Goal: Task Accomplishment & Management: Complete application form

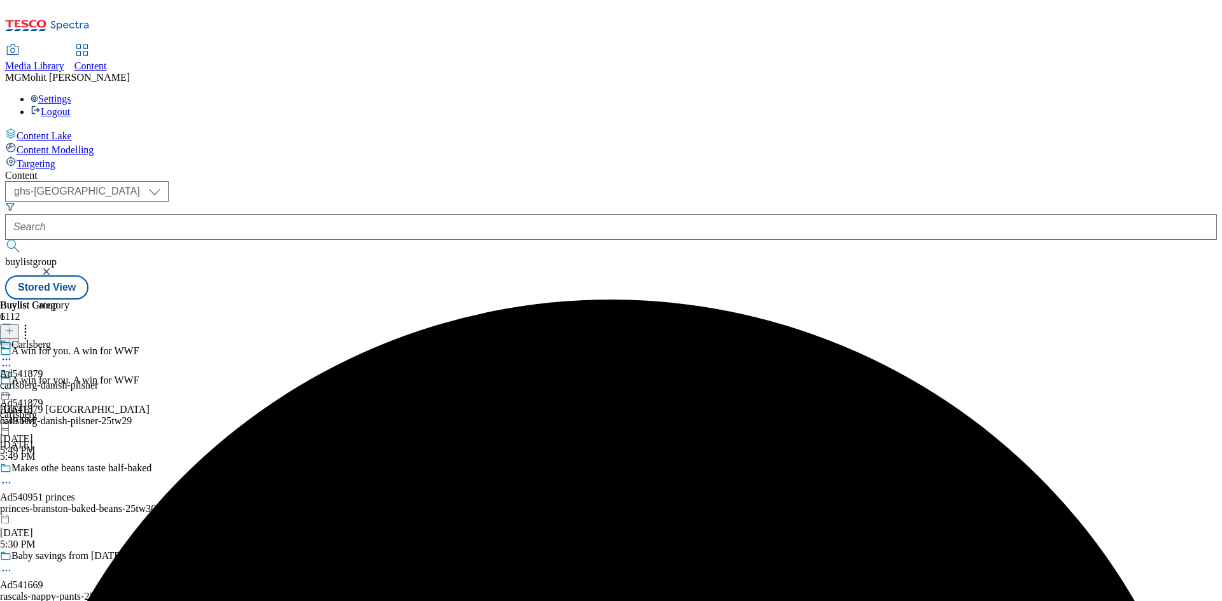
select select "ghs-[GEOGRAPHIC_DATA]"
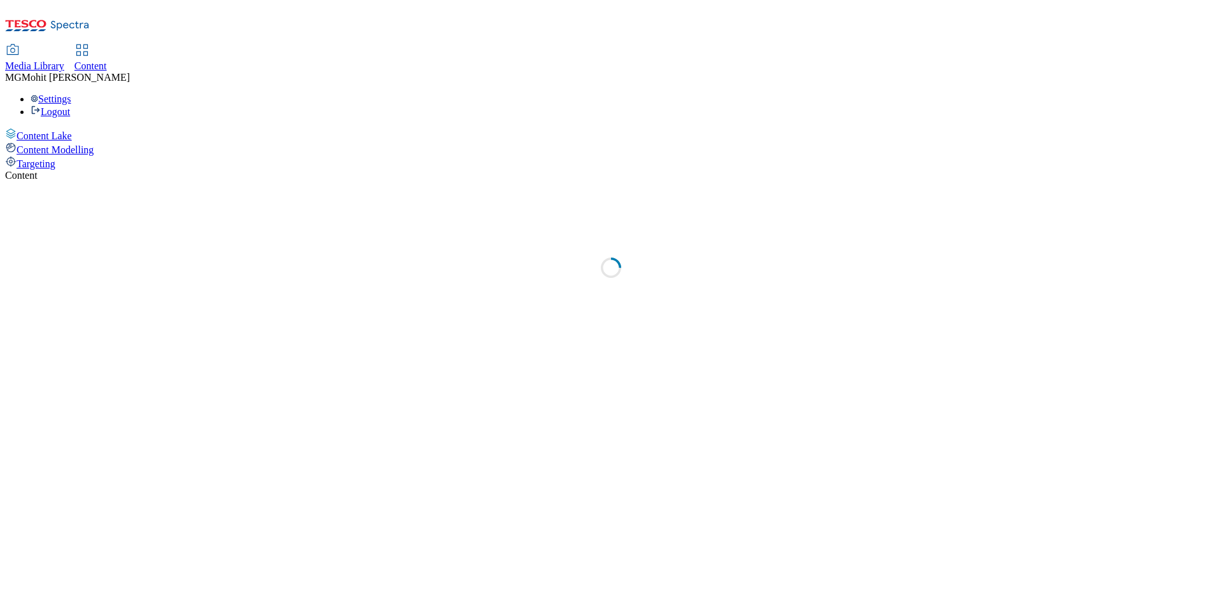
select select "ghs-uk"
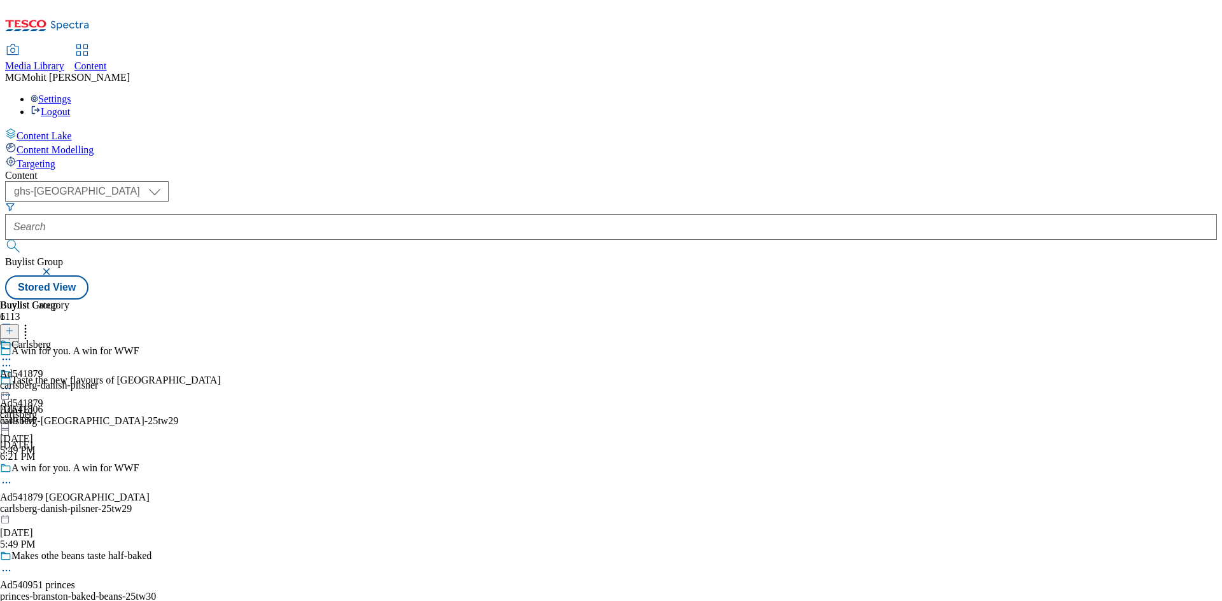
click at [13, 337] on line at bounding box center [9, 337] width 6 height 0
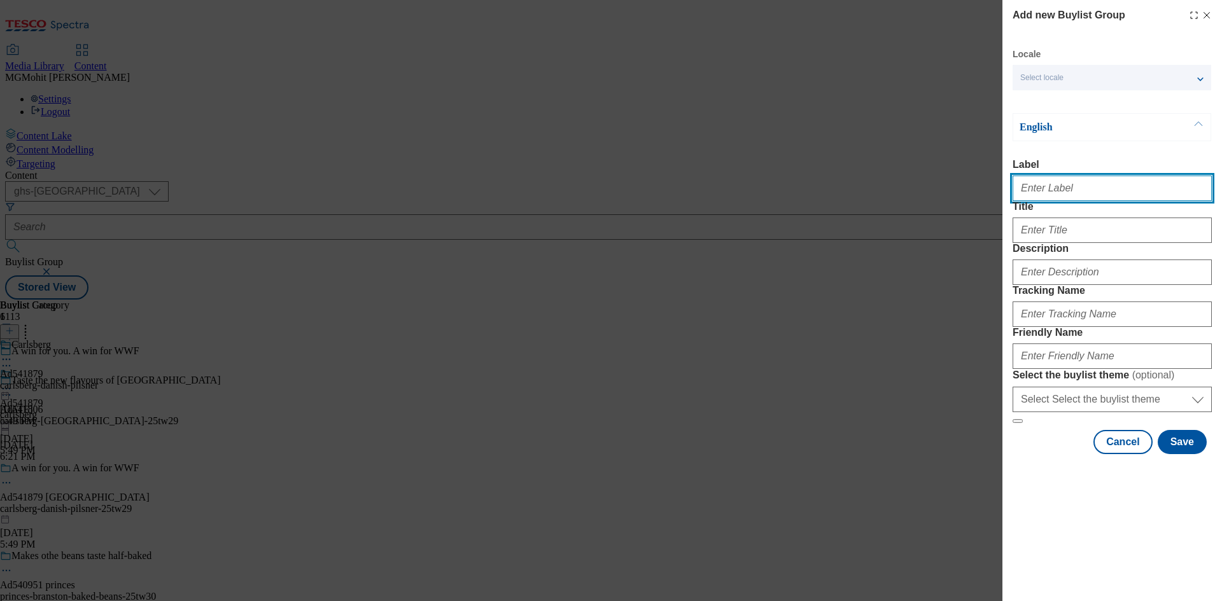
click at [1054, 197] on input "Label" at bounding box center [1112, 188] width 199 height 25
paste input "Ad541667 henkel"
type input "Ad541667 henkel"
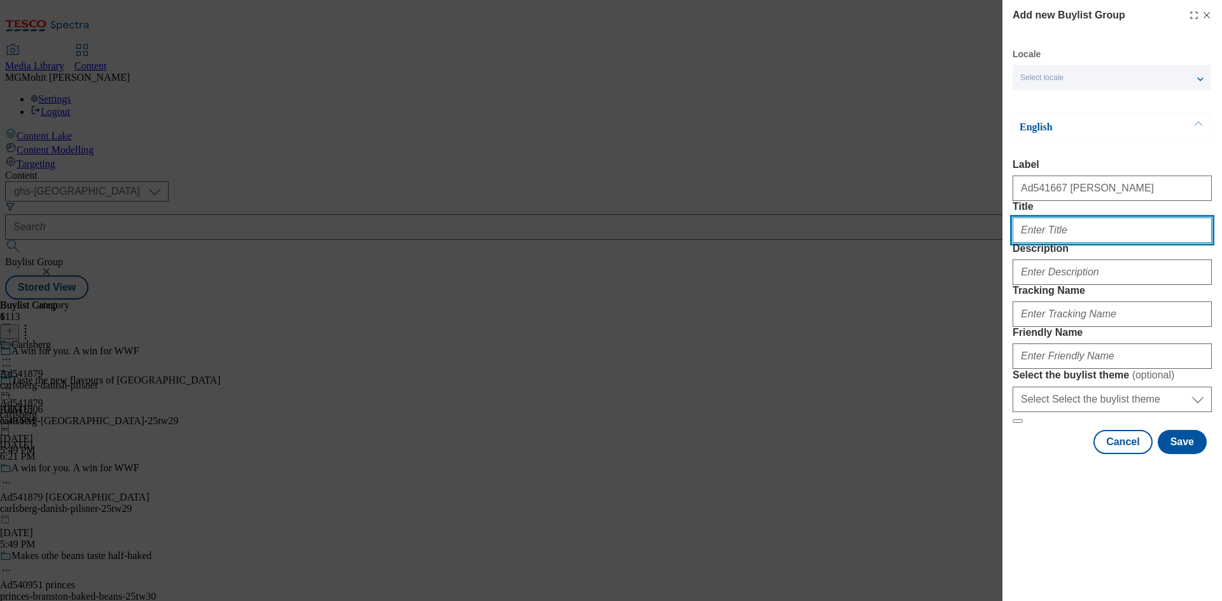
paste input "Break the cycle of toilet cleaning"
type input "Break the cycle of toilet cleaning"
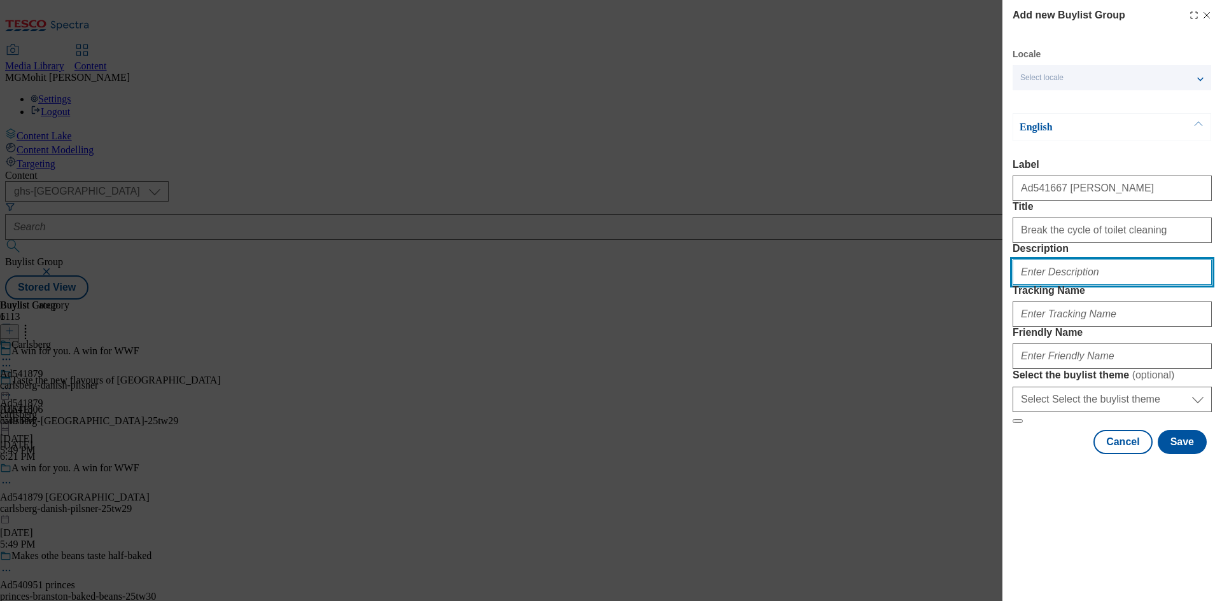
click at [1064, 285] on input "Description" at bounding box center [1112, 272] width 199 height 25
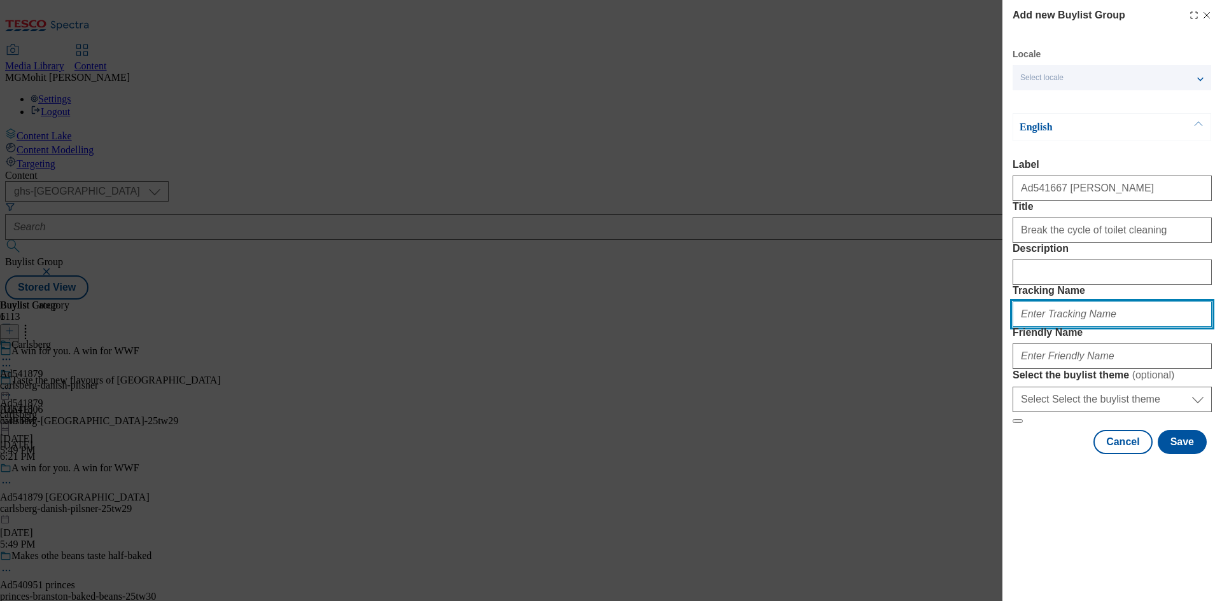
paste input "DH_AD541667"
type input "DH_AD541667"
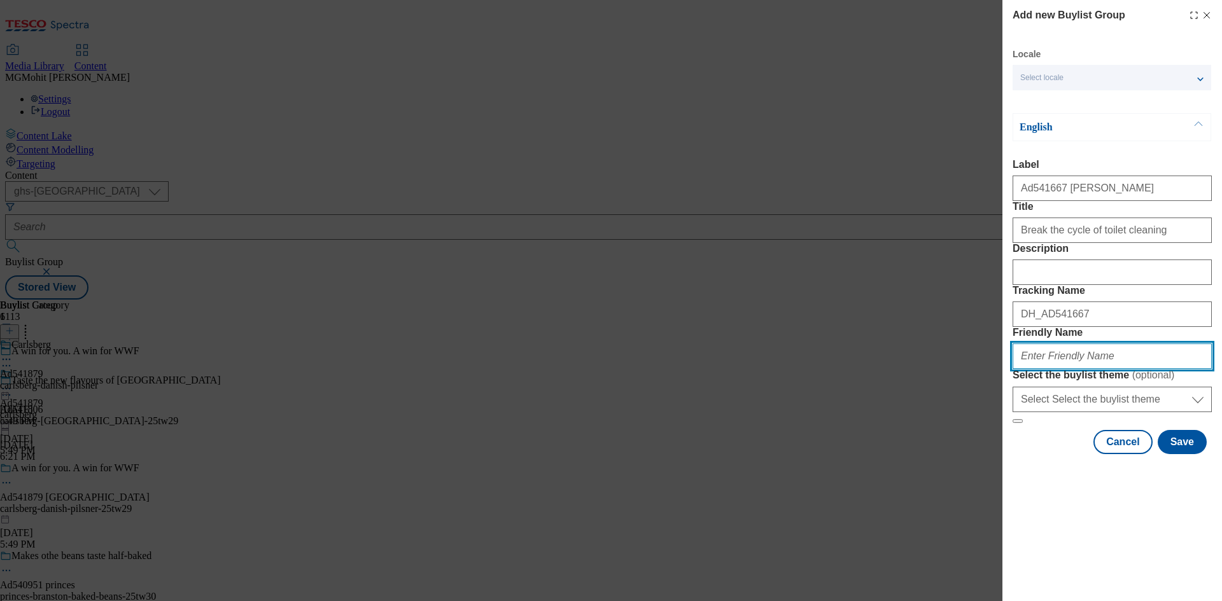
paste input "henkel-bloo-25tw29"
type input "henkel-bloo-25tw29"
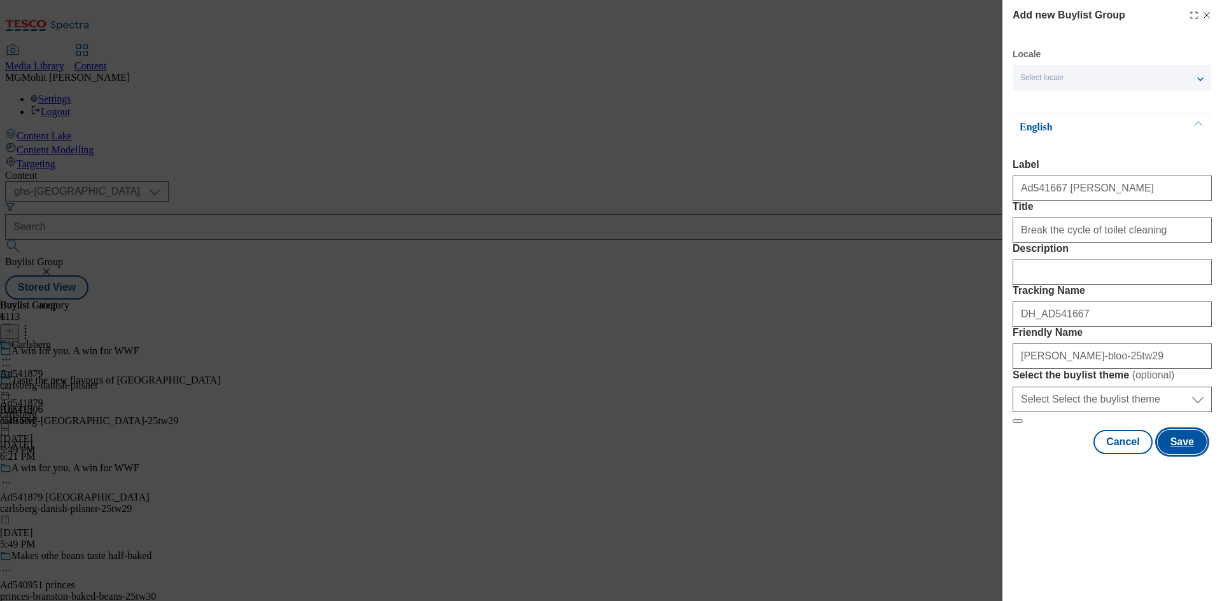
click at [1176, 454] on button "Save" at bounding box center [1182, 442] width 49 height 24
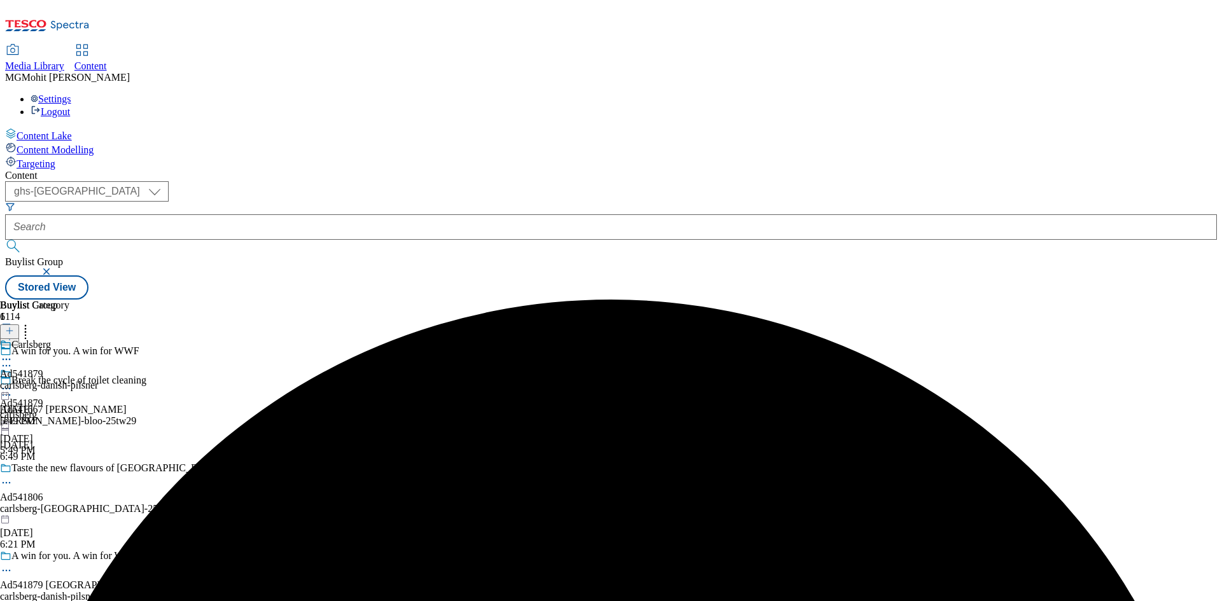
click at [221, 375] on div "Break the cycle of toilet cleaning Ad541667 henkel henkel-bloo-25tw29 Sep 1, 20…" at bounding box center [110, 419] width 221 height 88
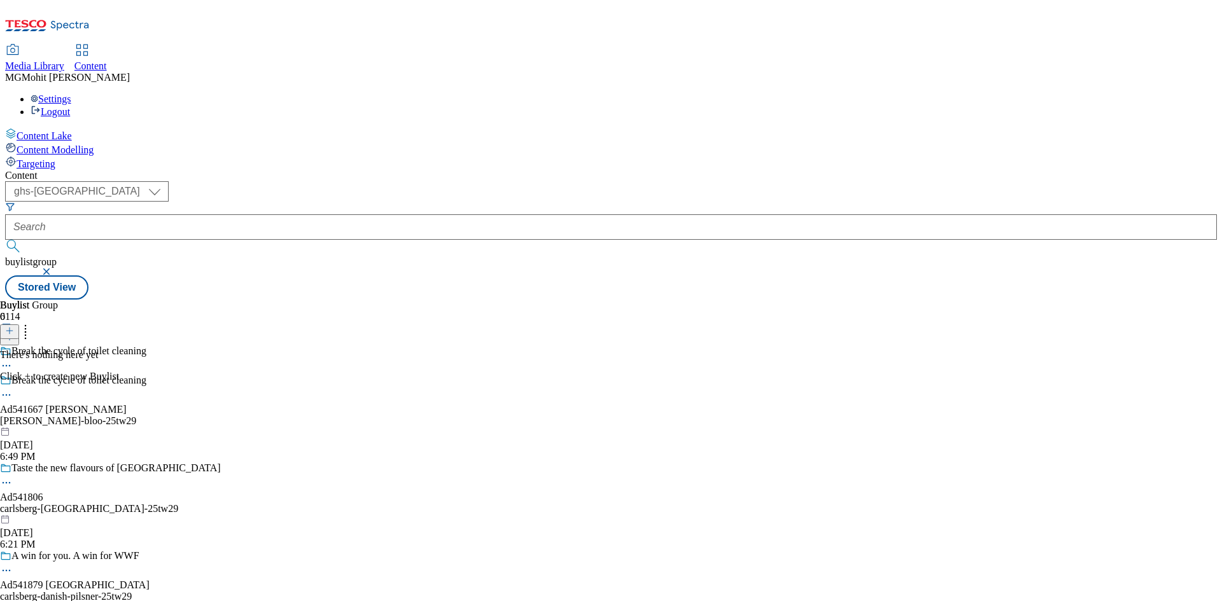
click at [13, 331] on line at bounding box center [9, 331] width 6 height 0
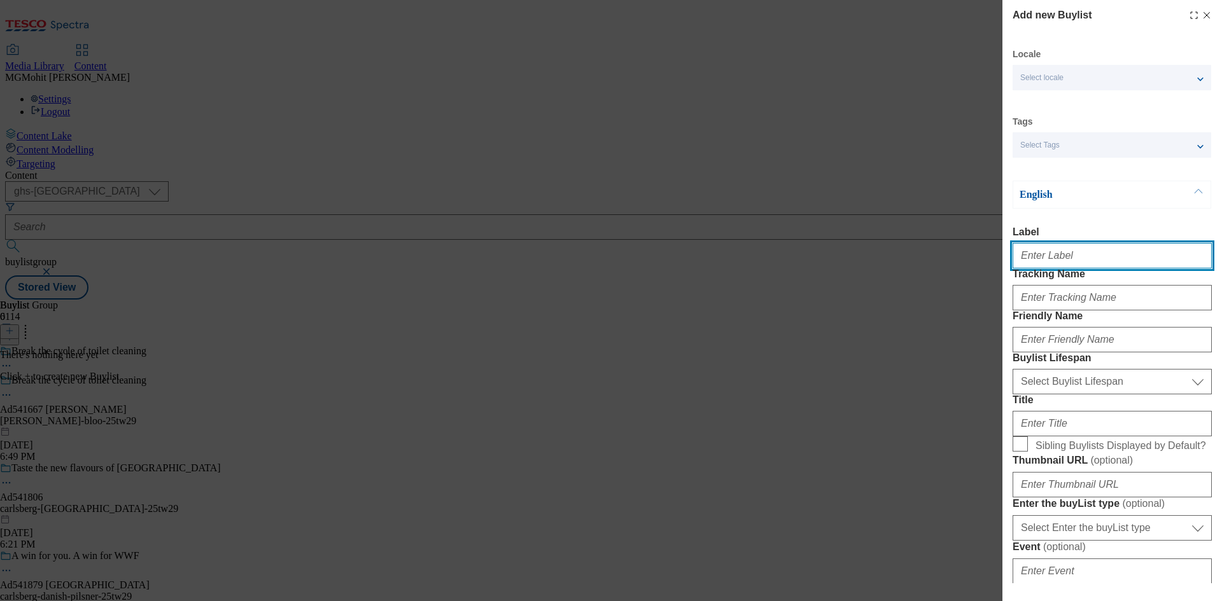
click at [1048, 260] on input "Label" at bounding box center [1112, 255] width 199 height 25
paste input "Ad541667"
type input "Ad541667"
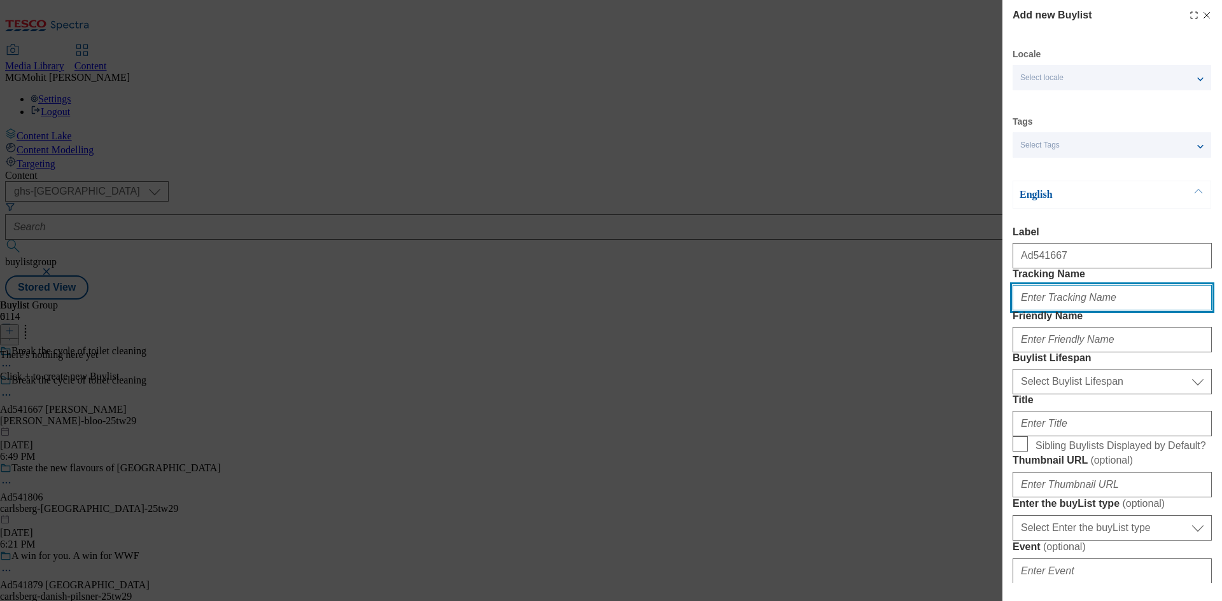
paste input "DH_AD541667"
type input "DH_AD541667"
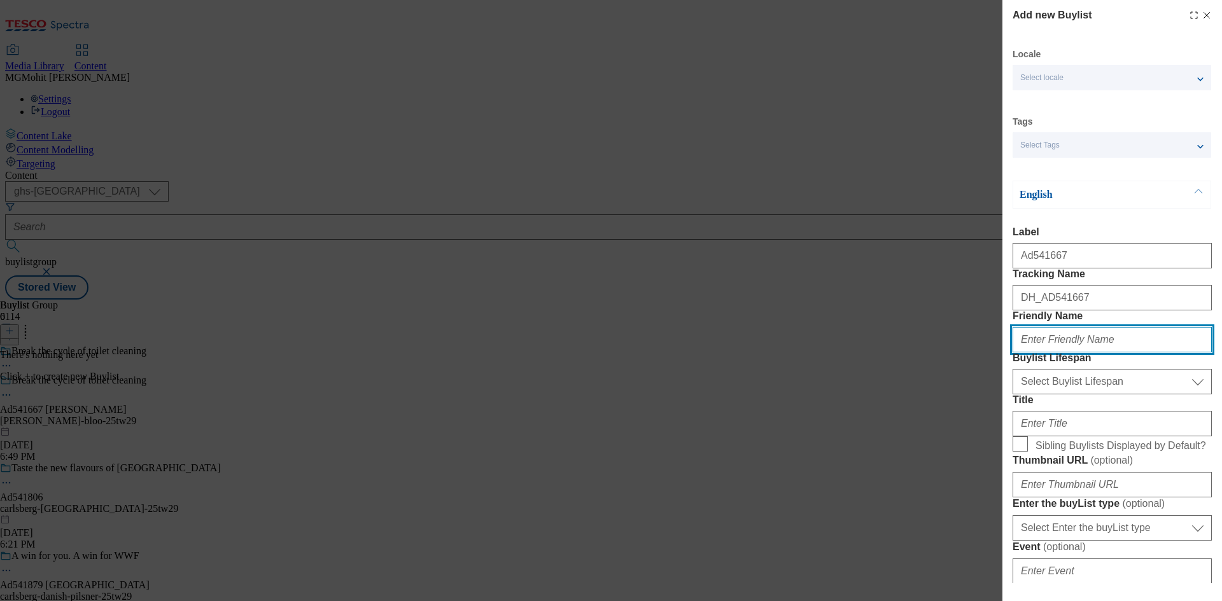
click at [1059, 353] on input "Friendly Name" at bounding box center [1112, 339] width 199 height 25
paste input "henkel"
type input "henkel"
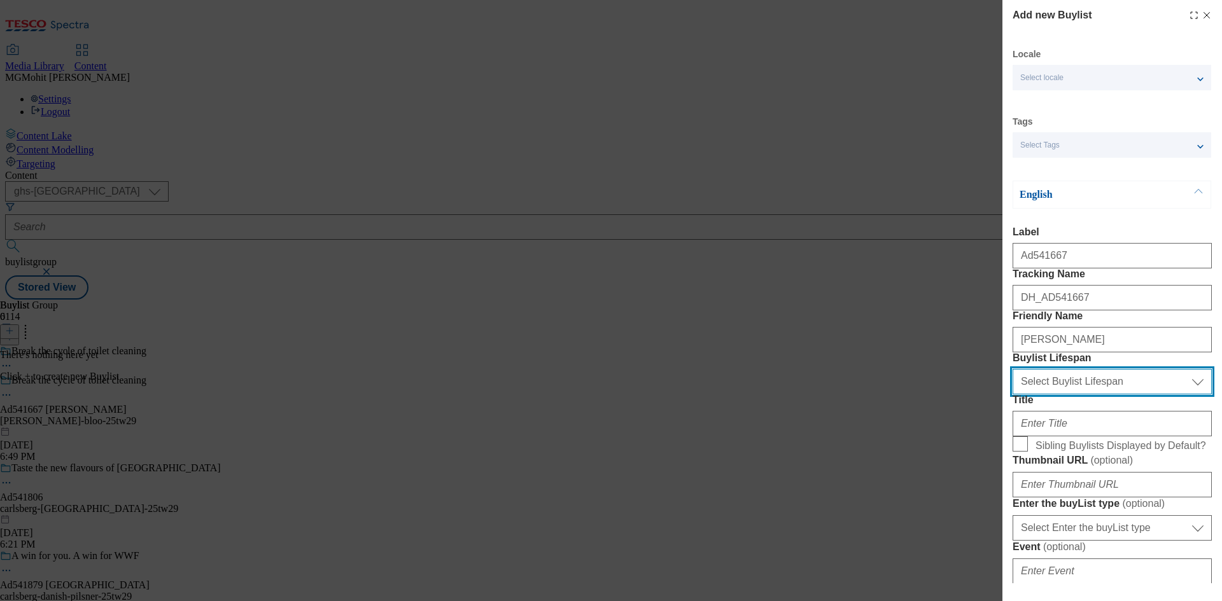
click at [1059, 395] on select "Select Buylist Lifespan evergreen seasonal tactical" at bounding box center [1112, 381] width 199 height 25
select select "tactical"
click at [1013, 395] on select "Select Buylist Lifespan evergreen seasonal tactical" at bounding box center [1112, 381] width 199 height 25
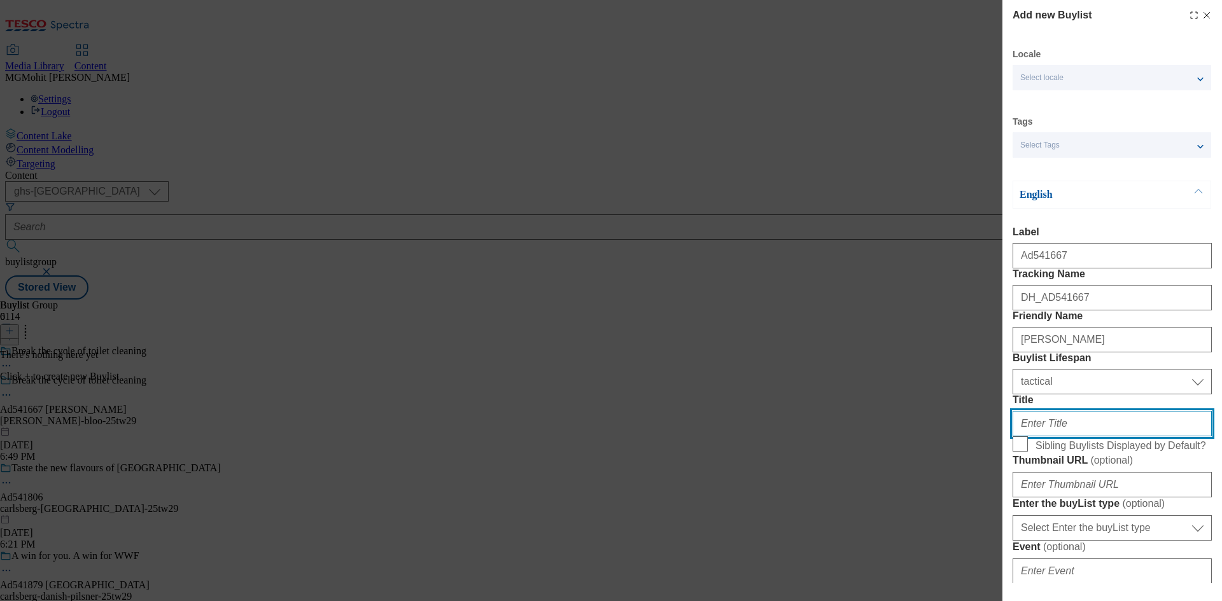
click at [1038, 437] on input "Title" at bounding box center [1112, 423] width 199 height 25
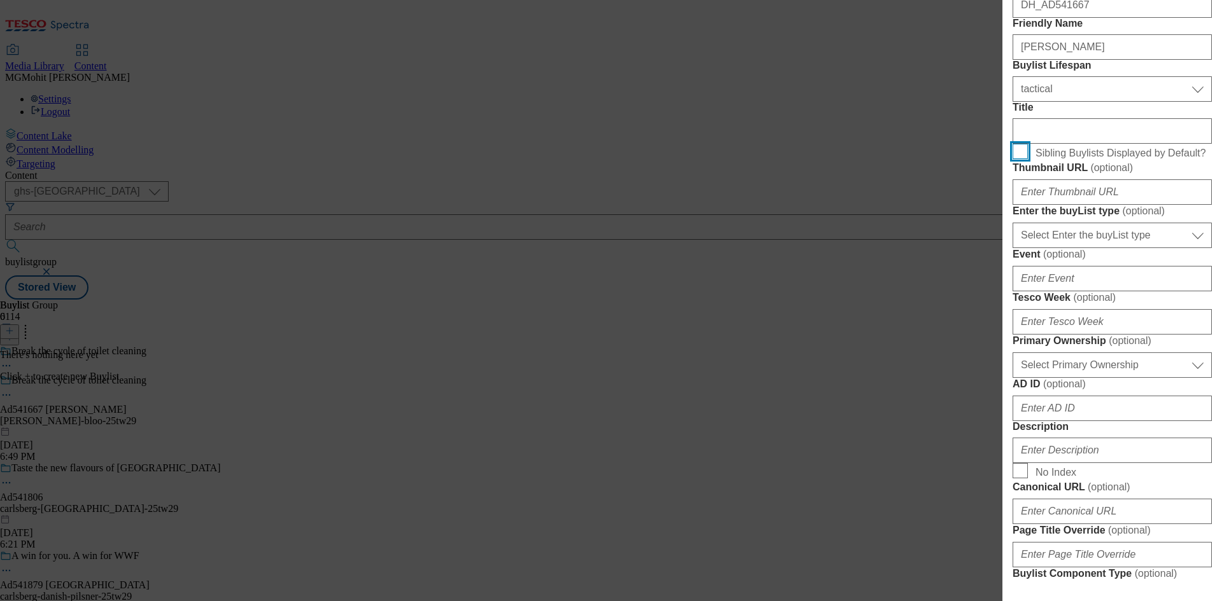
scroll to position [318, 0]
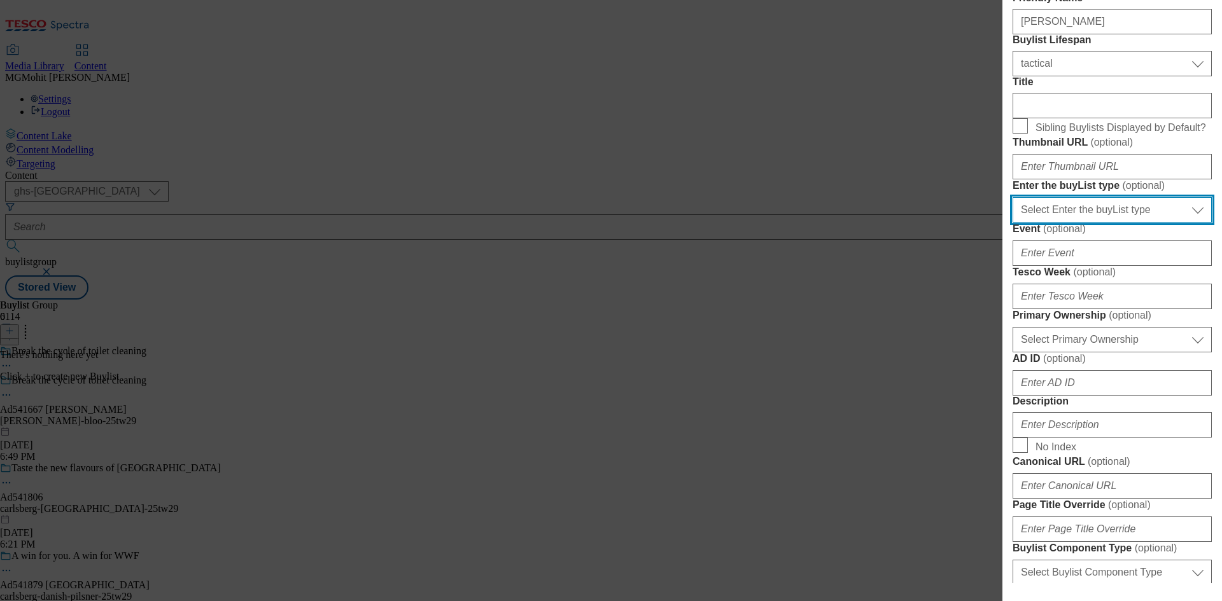
click at [1074, 223] on select "Select Enter the buyList type event supplier funded long term >4 weeks supplier…" at bounding box center [1112, 209] width 199 height 25
select select "supplier funded short term 1-3 weeks"
click at [1013, 223] on select "Select Enter the buyList type event supplier funded long term >4 weeks supplier…" at bounding box center [1112, 209] width 199 height 25
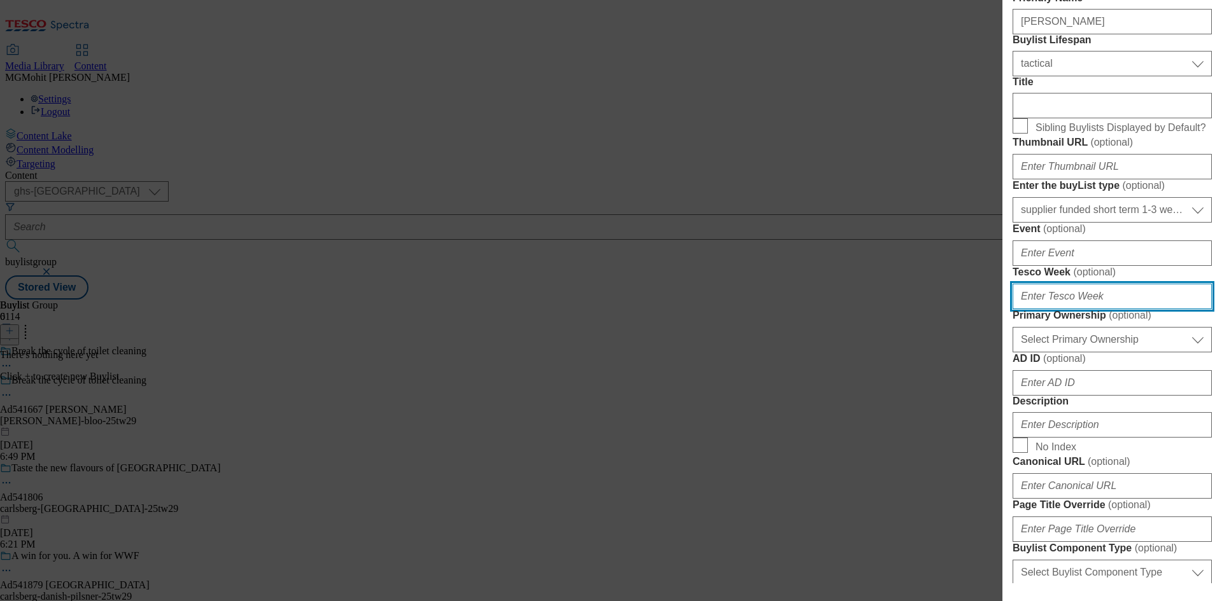
click at [1040, 309] on input "Tesco Week ( optional )" at bounding box center [1112, 296] width 199 height 25
type input "29"
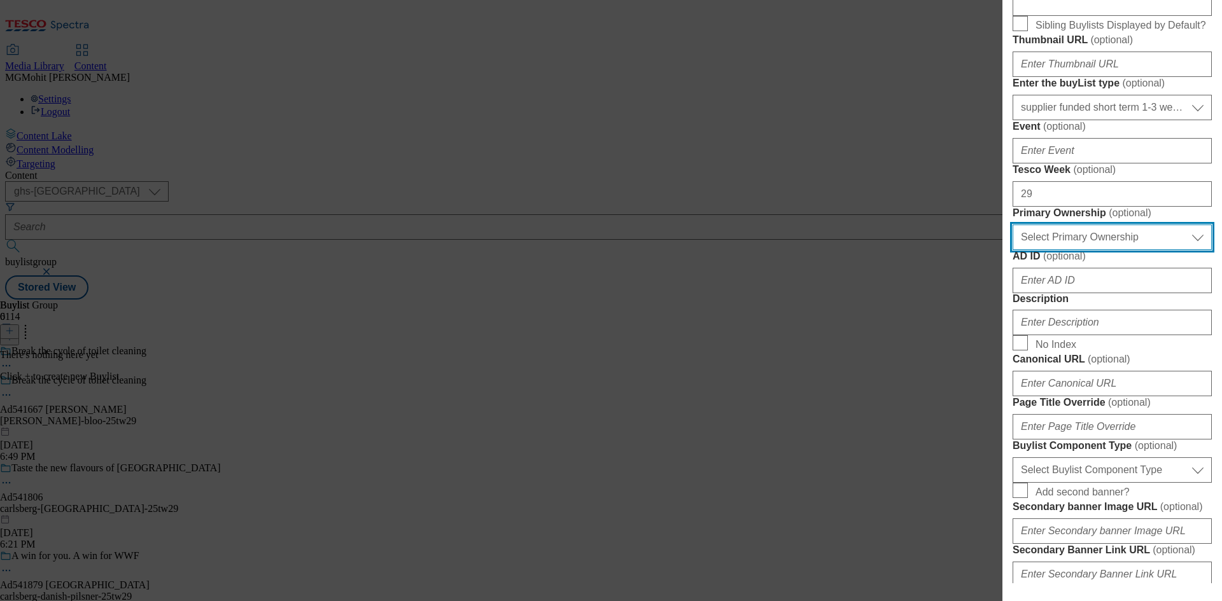
scroll to position [573, 0]
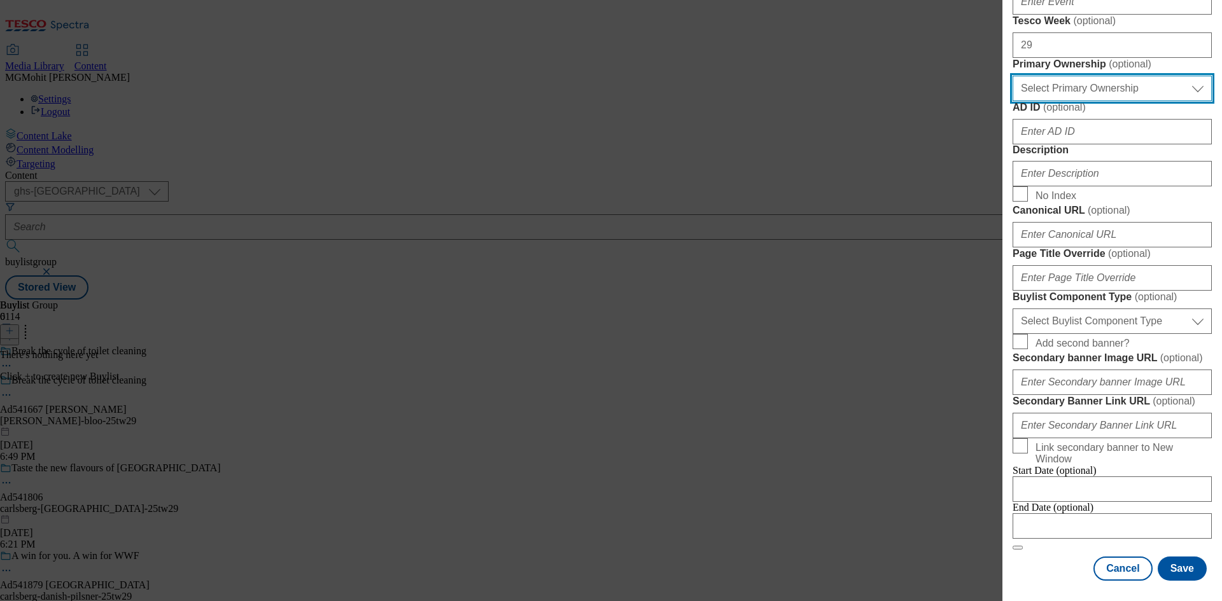
click at [1083, 101] on select "Select Primary Ownership tesco dunnhumby" at bounding box center [1112, 88] width 199 height 25
select select "dunnhumby"
click at [1013, 101] on select "Select Primary Ownership tesco dunnhumby" at bounding box center [1112, 88] width 199 height 25
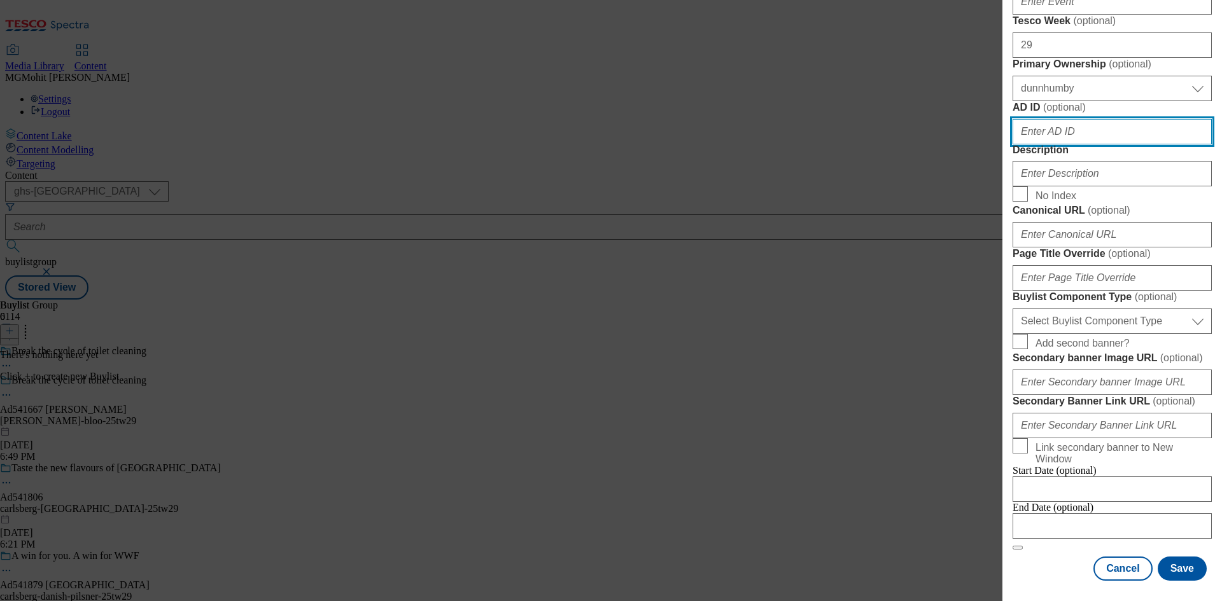
click at [1052, 144] on input "AD ID ( optional )" at bounding box center [1112, 131] width 199 height 25
paste input "541667"
type input "541667"
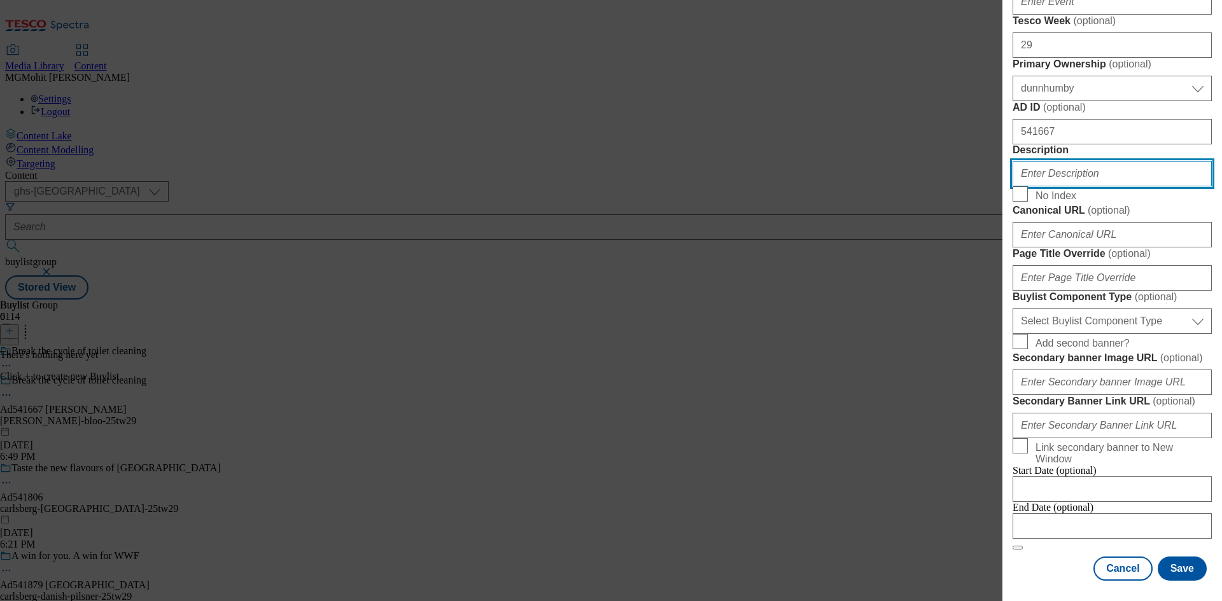
click at [1058, 186] on input "Description" at bounding box center [1112, 173] width 199 height 25
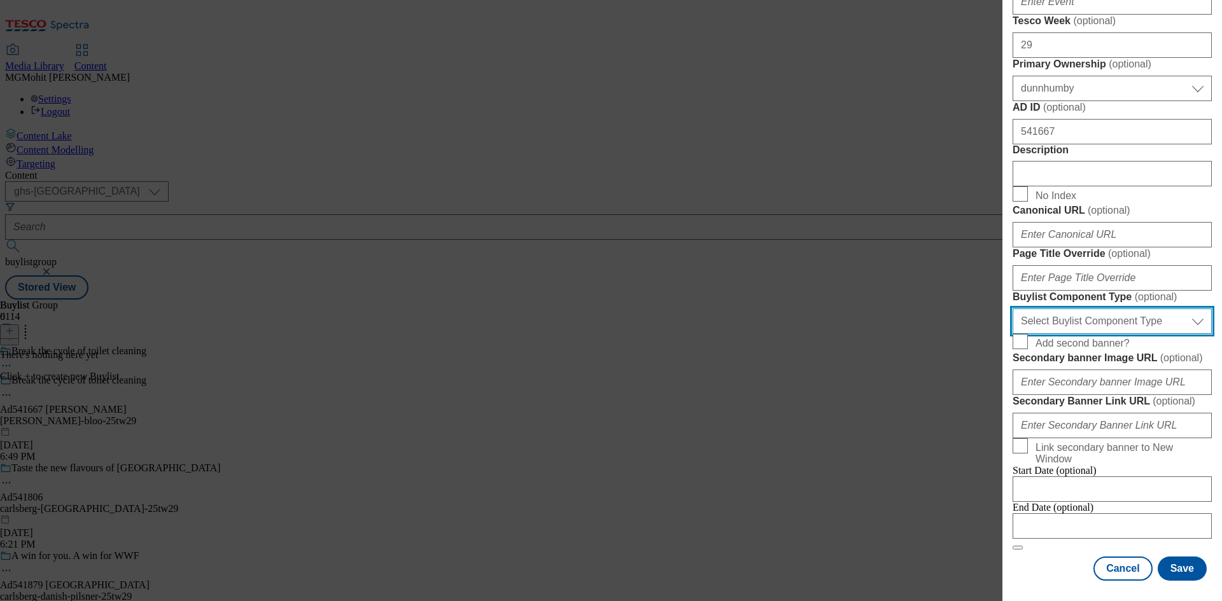
click at [1083, 328] on select "Select Buylist Component Type Banner Competition Header Meal" at bounding box center [1112, 321] width 199 height 25
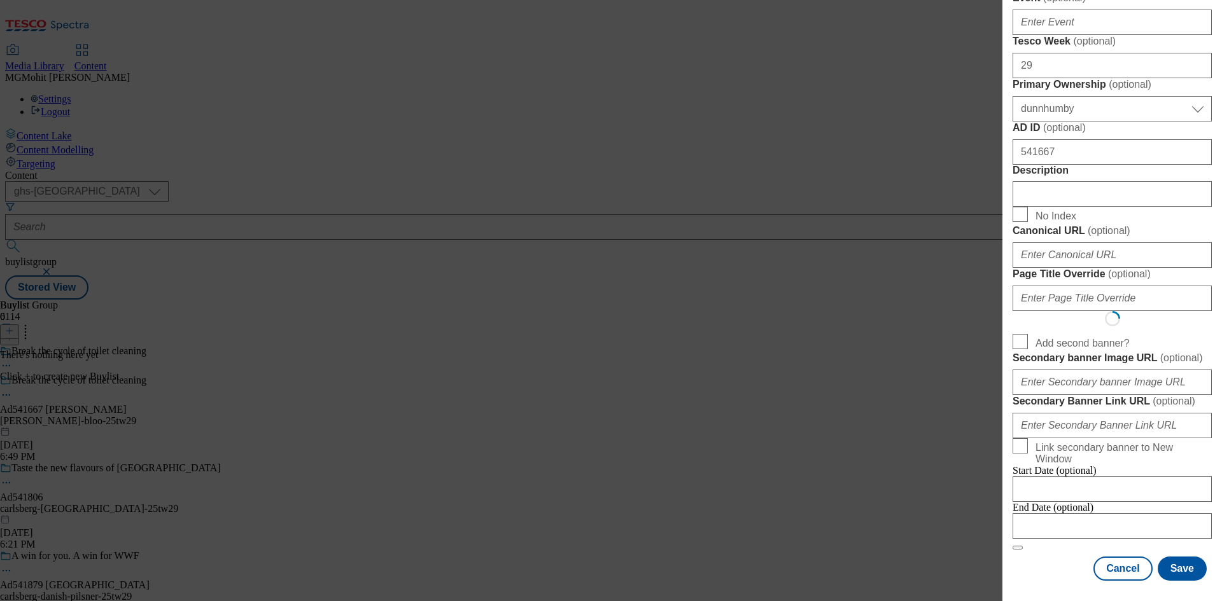
scroll to position [0, 0]
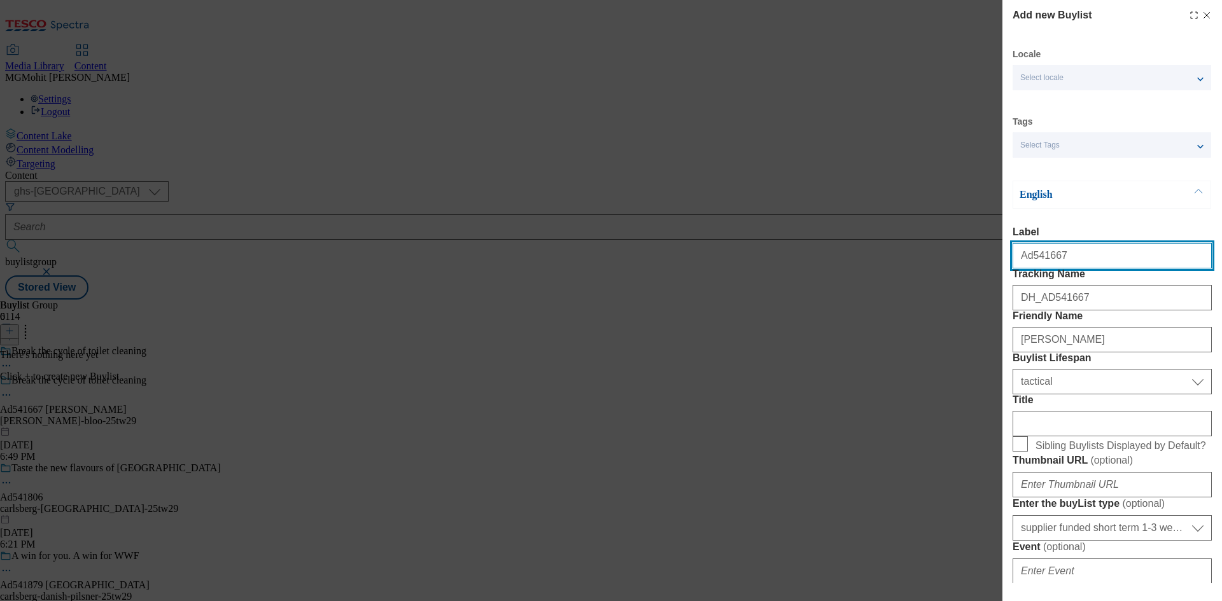
select select "Banner"
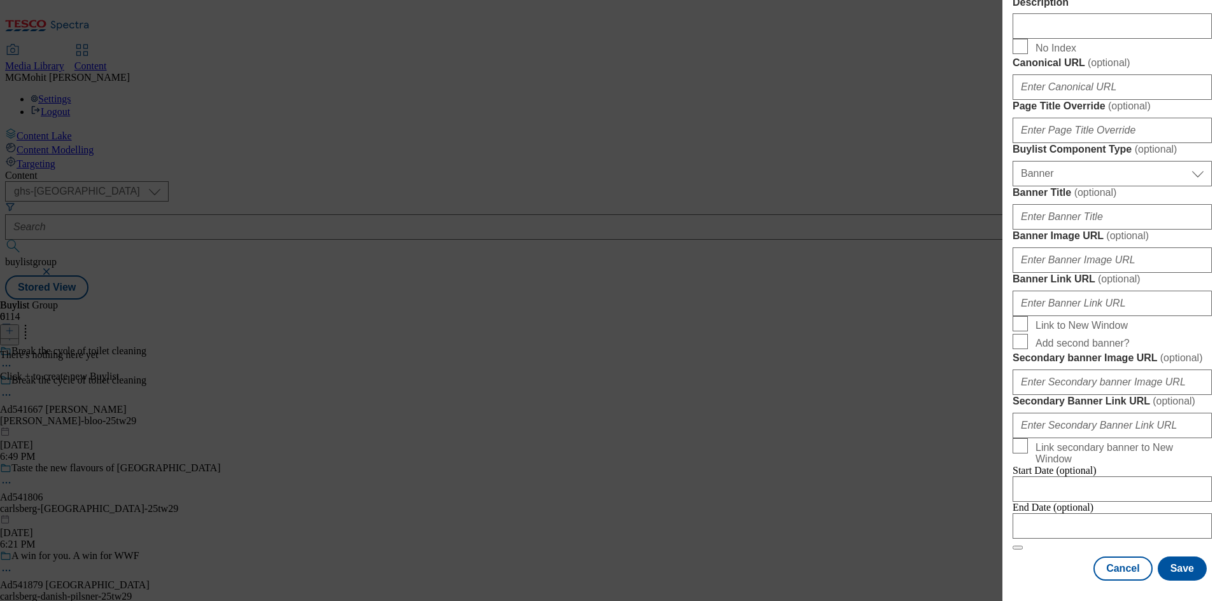
scroll to position [1262, 0]
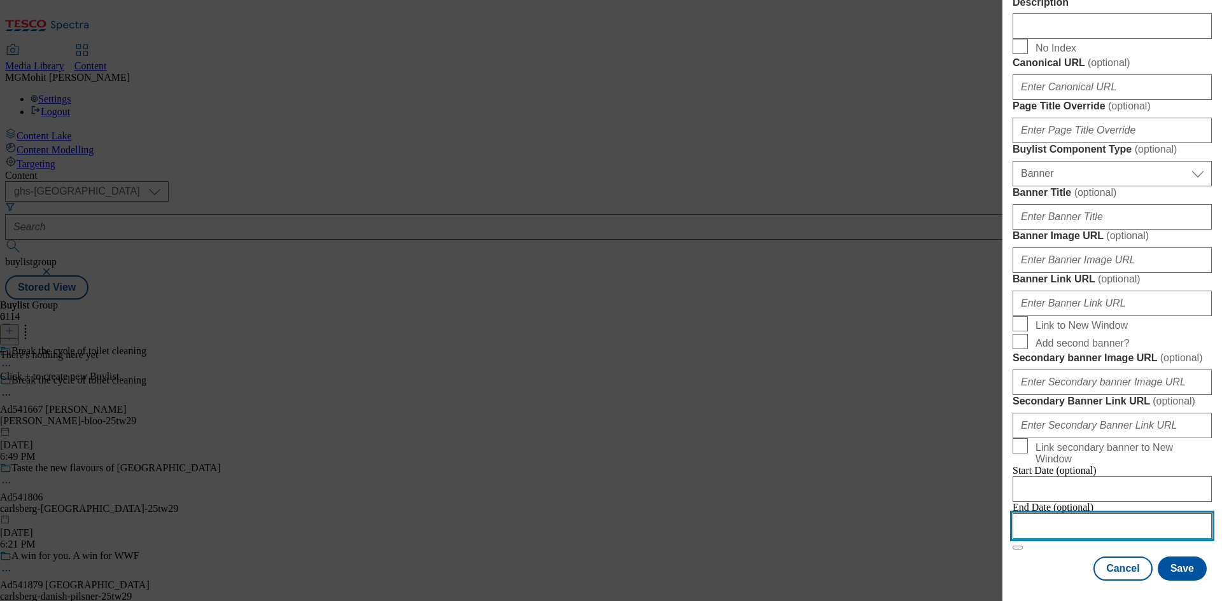
click at [1086, 514] on input "Modal" at bounding box center [1112, 526] width 199 height 25
select select "2025"
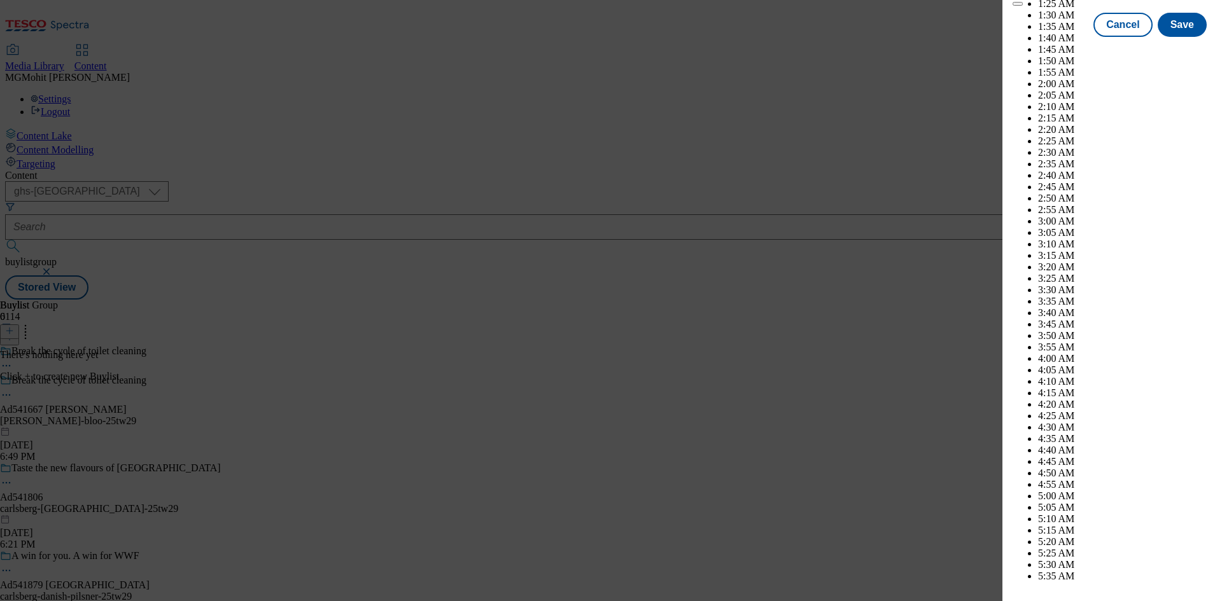
scroll to position [5315, 0]
select select "November"
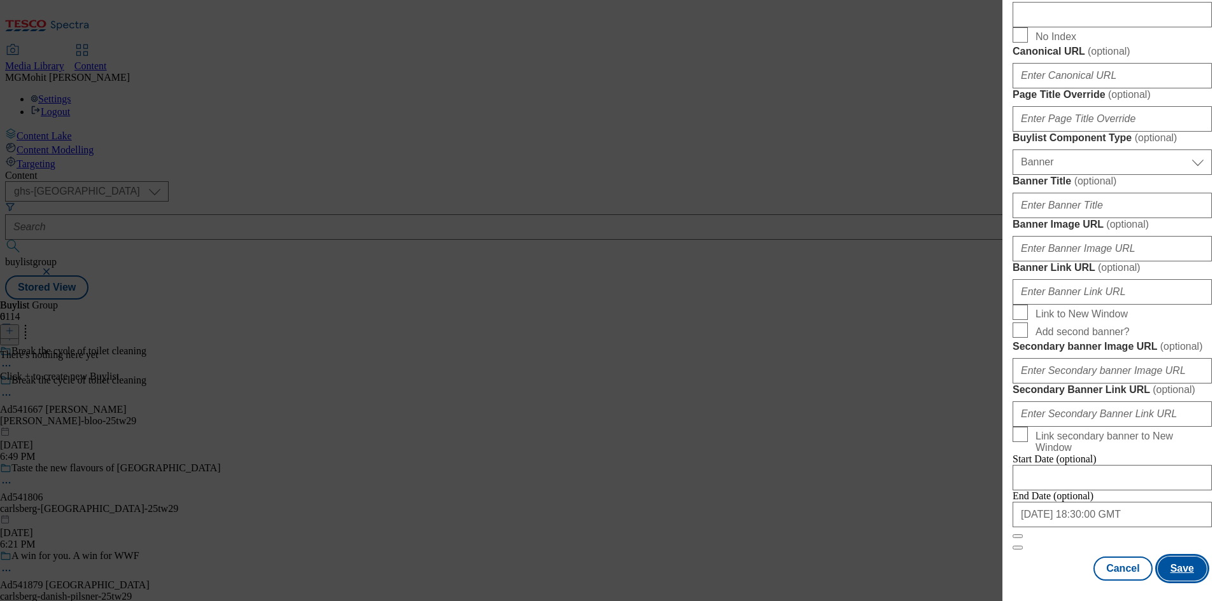
click at [1175, 561] on button "Save" at bounding box center [1182, 569] width 49 height 24
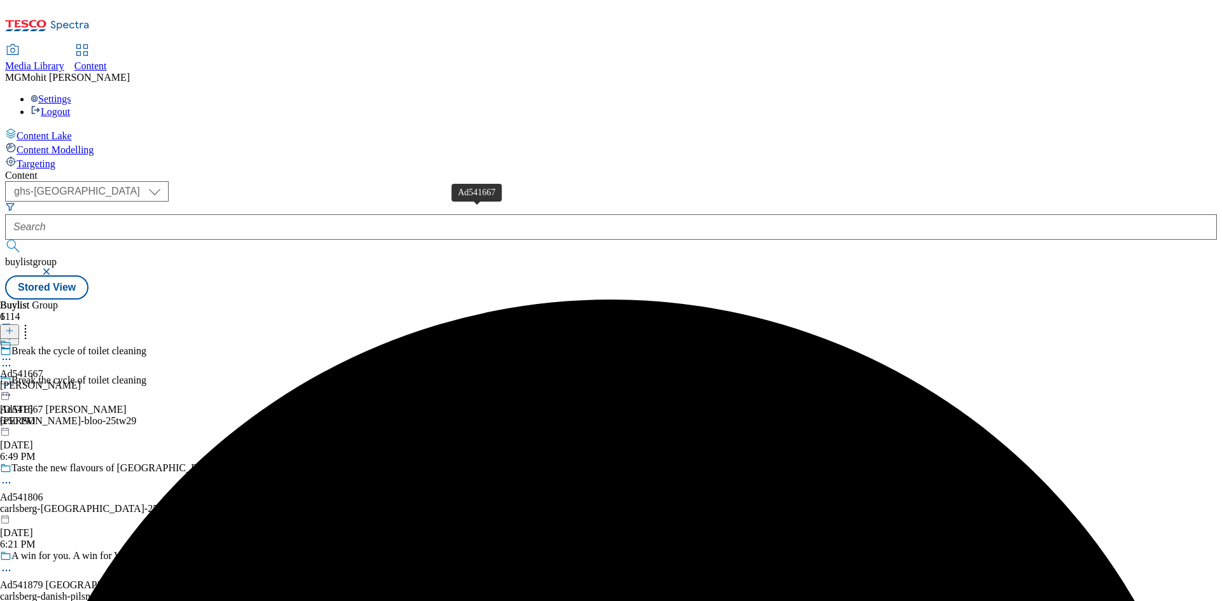
click at [43, 369] on div "Ad541667" at bounding box center [21, 374] width 43 height 11
click at [14, 327] on icon at bounding box center [9, 331] width 9 height 9
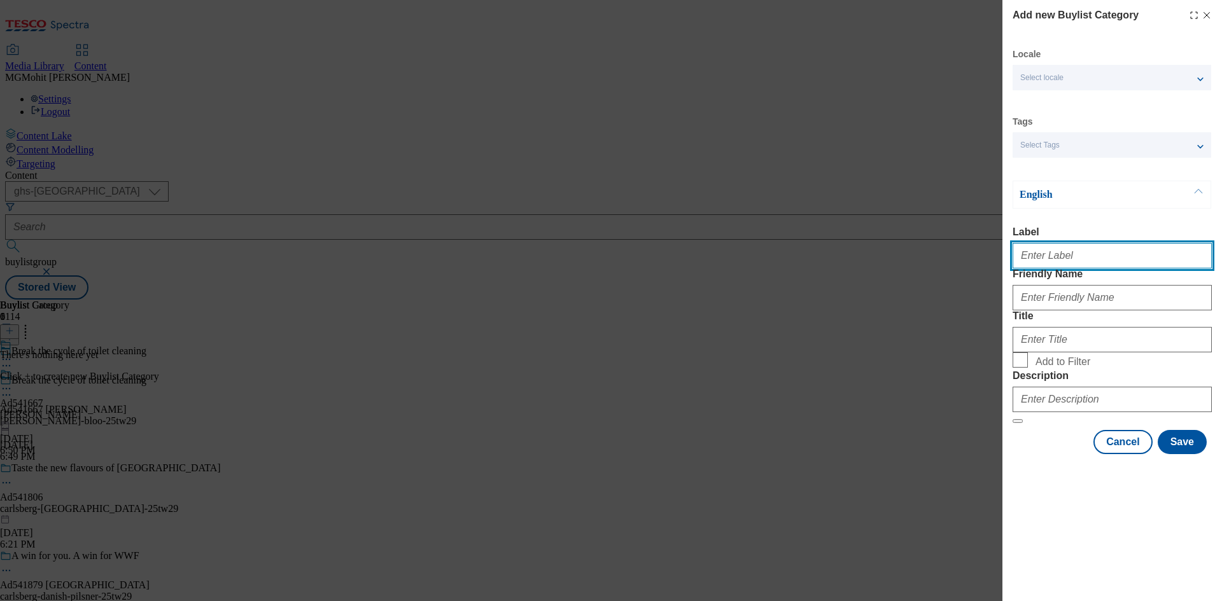
click at [1056, 269] on input "Label" at bounding box center [1112, 255] width 199 height 25
paste input "Ad541667"
type input "Ad541667"
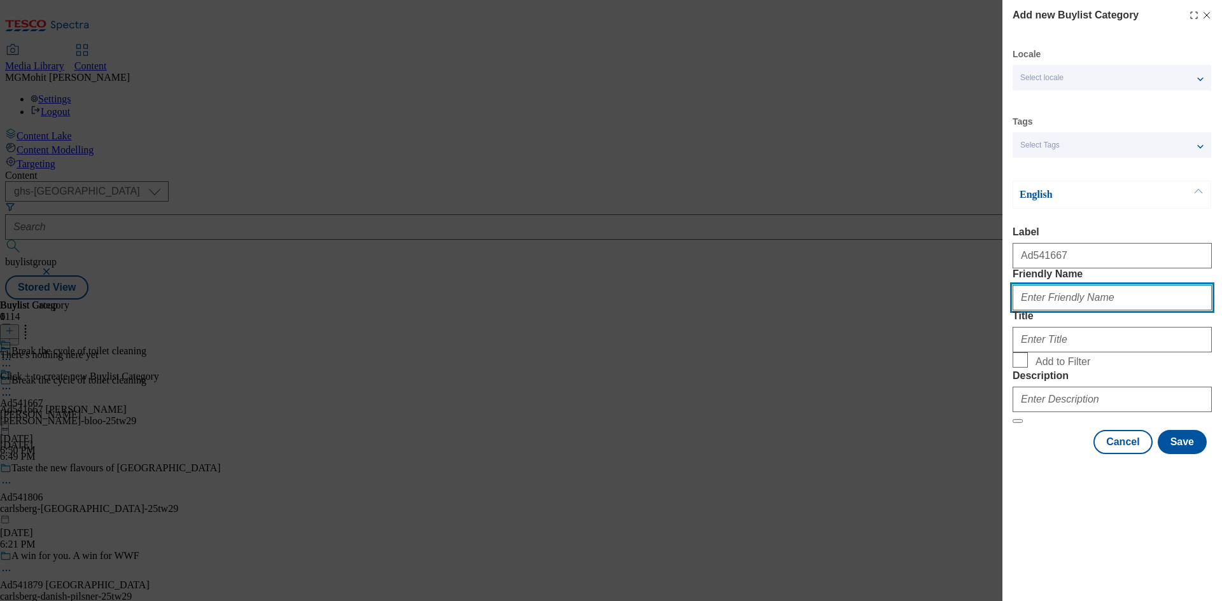
paste input "henkel-bloo"
type input "henkel-bloo"
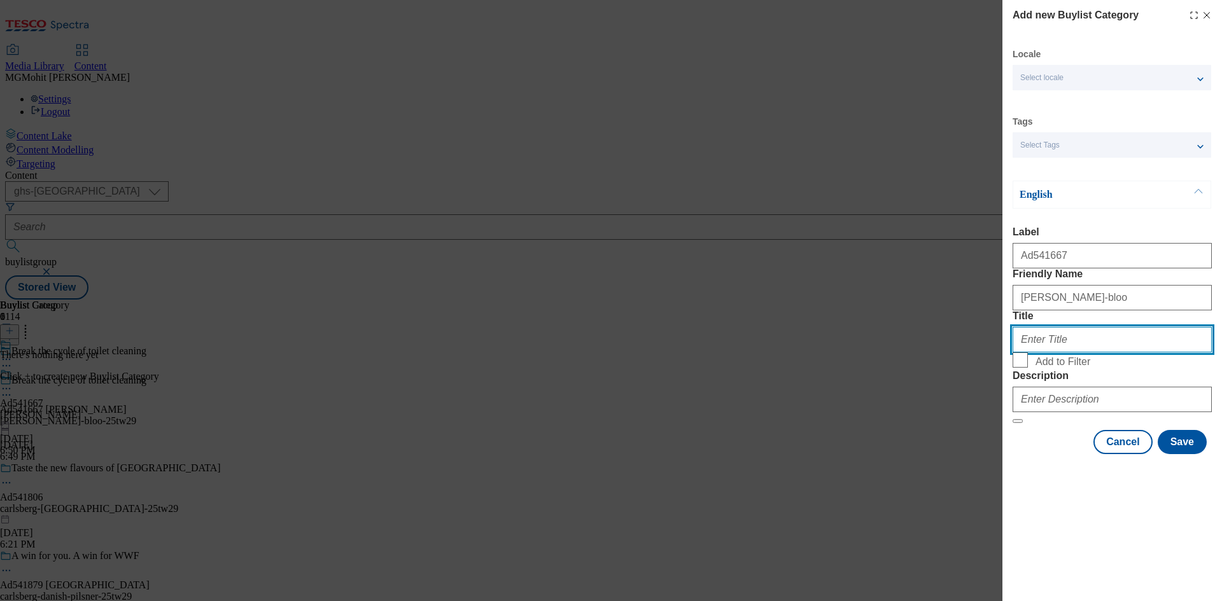
click at [1052, 353] on input "Title" at bounding box center [1112, 339] width 199 height 25
paste input "Henkel"
type input "Henkel"
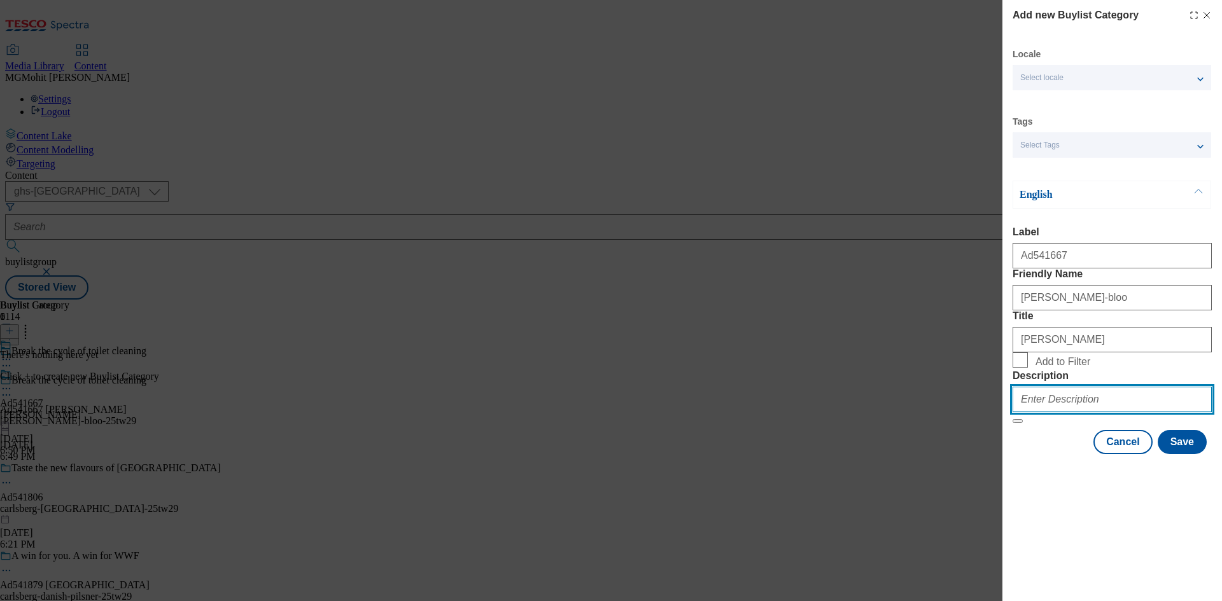
click at [1037, 412] on input "Description" at bounding box center [1112, 399] width 199 height 25
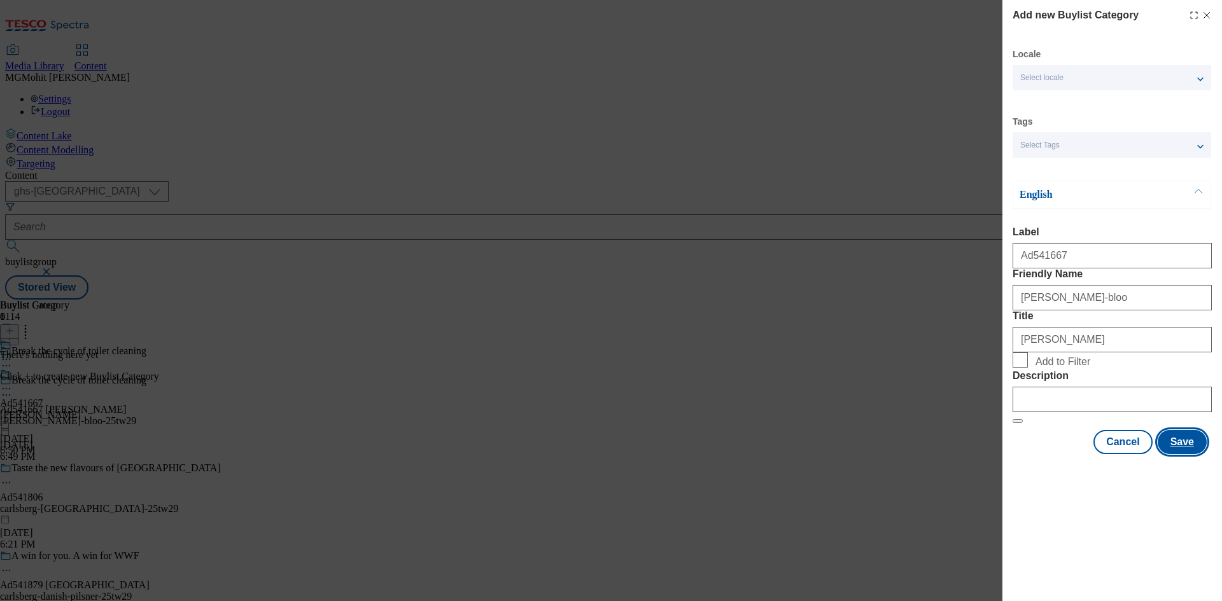
click at [1186, 454] on button "Save" at bounding box center [1182, 442] width 49 height 24
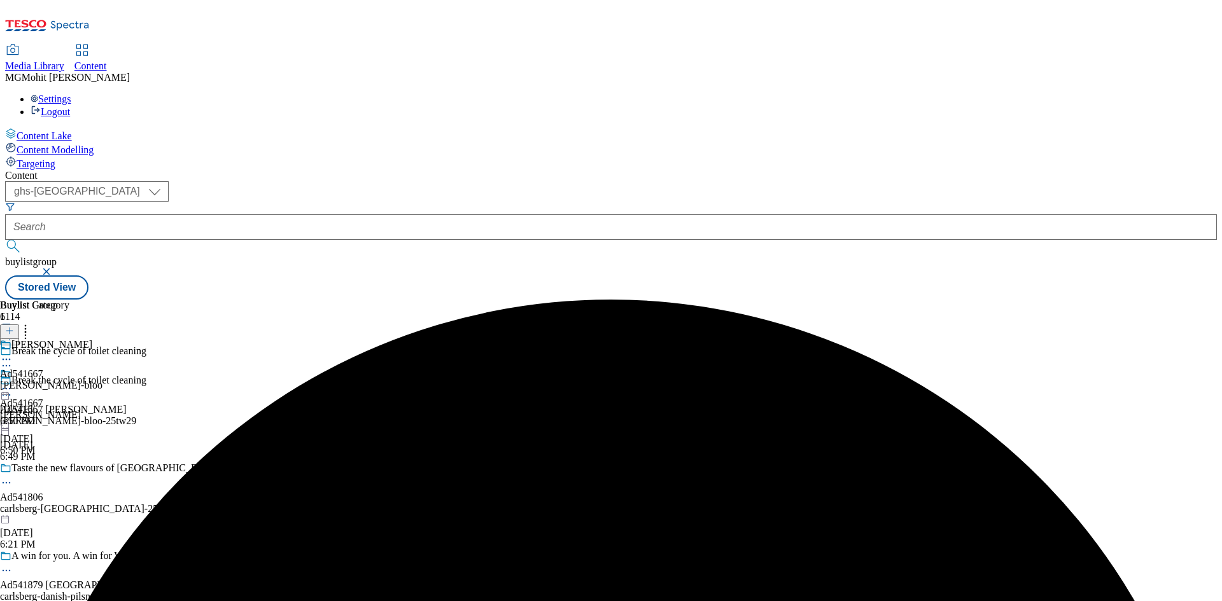
click at [102, 380] on div "henkel-bloo" at bounding box center [51, 385] width 102 height 11
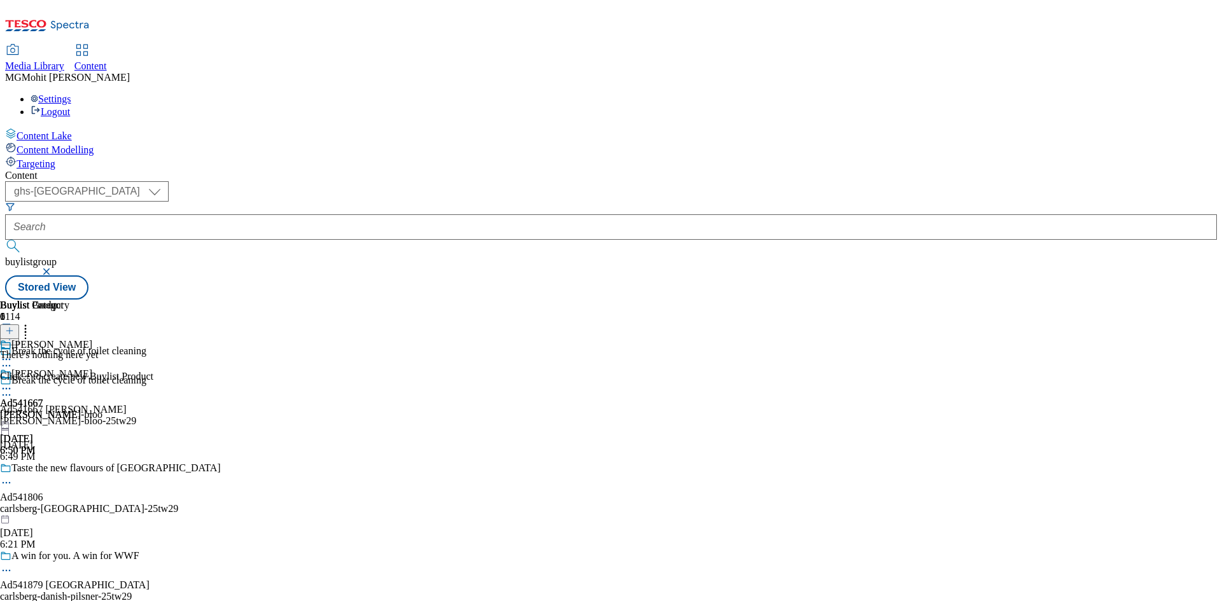
click at [14, 327] on icon at bounding box center [9, 331] width 9 height 9
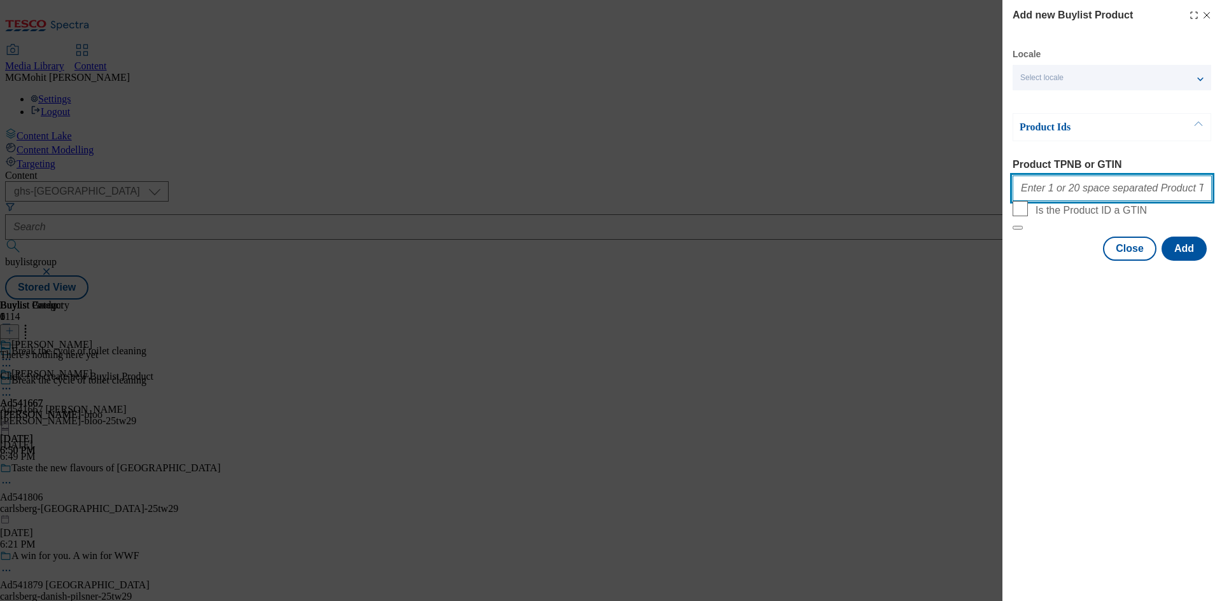
click at [1033, 197] on input "Product TPNB or GTIN" at bounding box center [1112, 188] width 199 height 25
paste input "88624602 84420622 50488588 66426127 70611674 82873673 82873696 82873713 8287373…"
type input "88624602 84420622 50488588 66426127 70611674 82873673 82873696 82873713 8287373…"
click at [1188, 261] on button "Add" at bounding box center [1184, 249] width 45 height 24
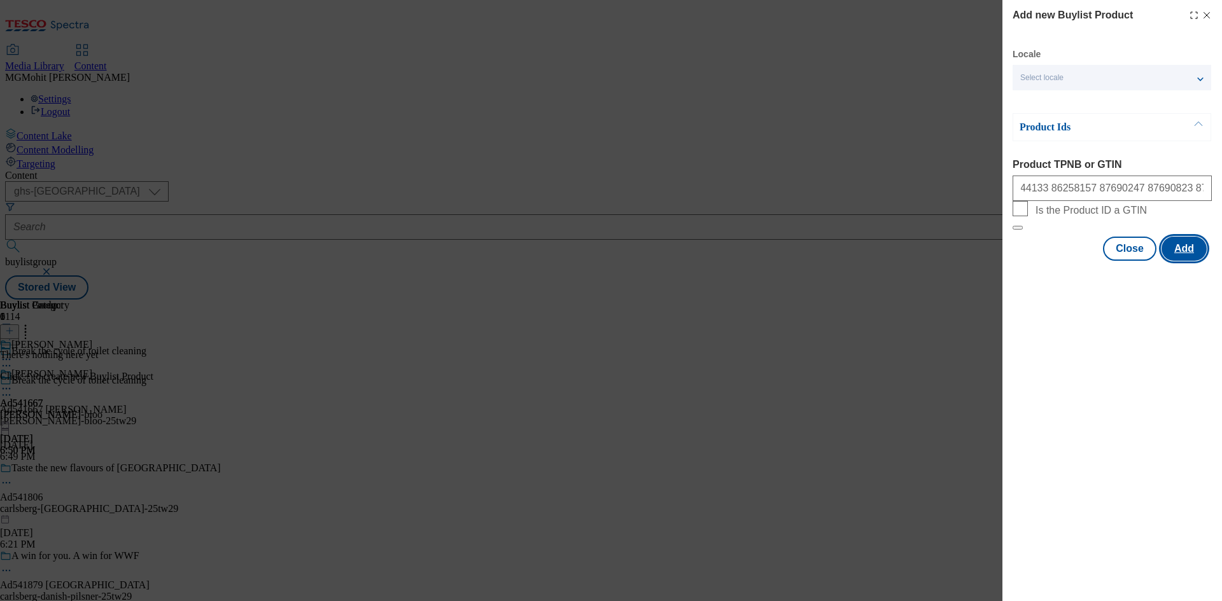
scroll to position [0, 0]
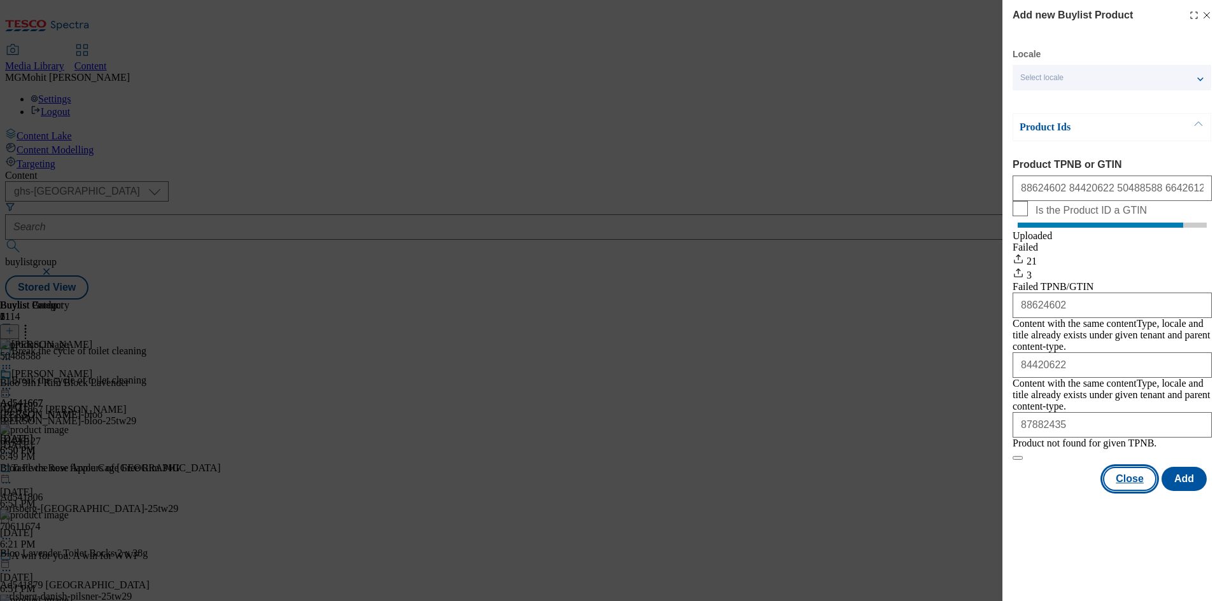
click at [1137, 491] on button "Close" at bounding box center [1129, 479] width 53 height 24
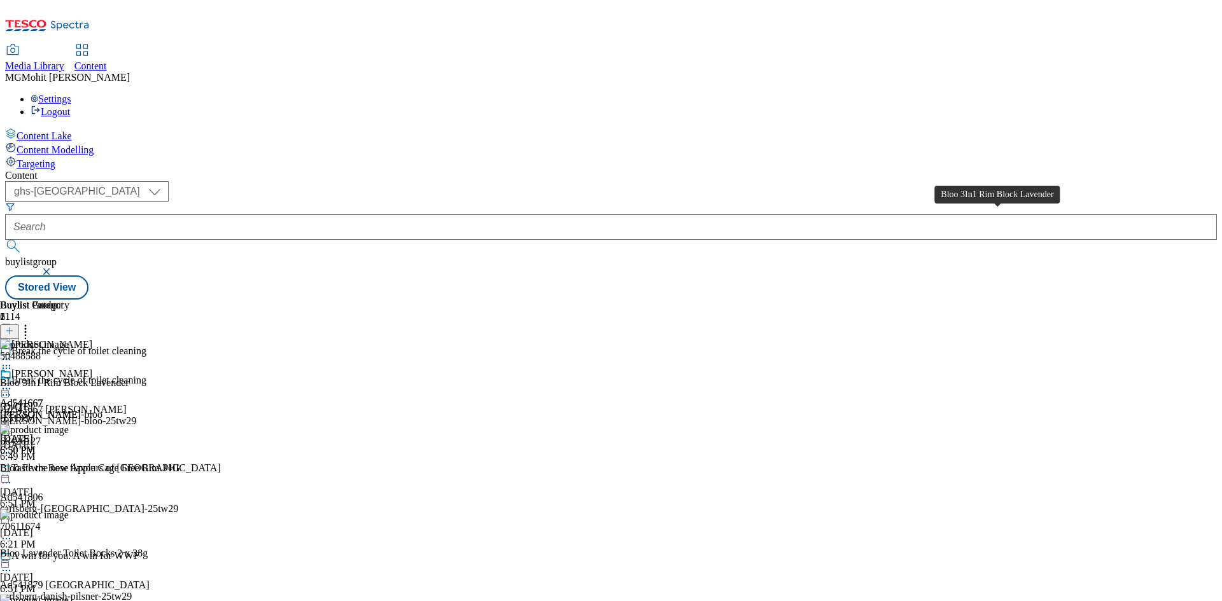
click at [129, 377] on div "Bloo 3In1 Rim Block Lavender" at bounding box center [64, 382] width 129 height 11
click at [102, 369] on div "Henkel Ad541667 henkel-bloo Sep 1, 2025 6:50 PM" at bounding box center [51, 413] width 102 height 88
click at [13, 383] on icon at bounding box center [6, 389] width 13 height 13
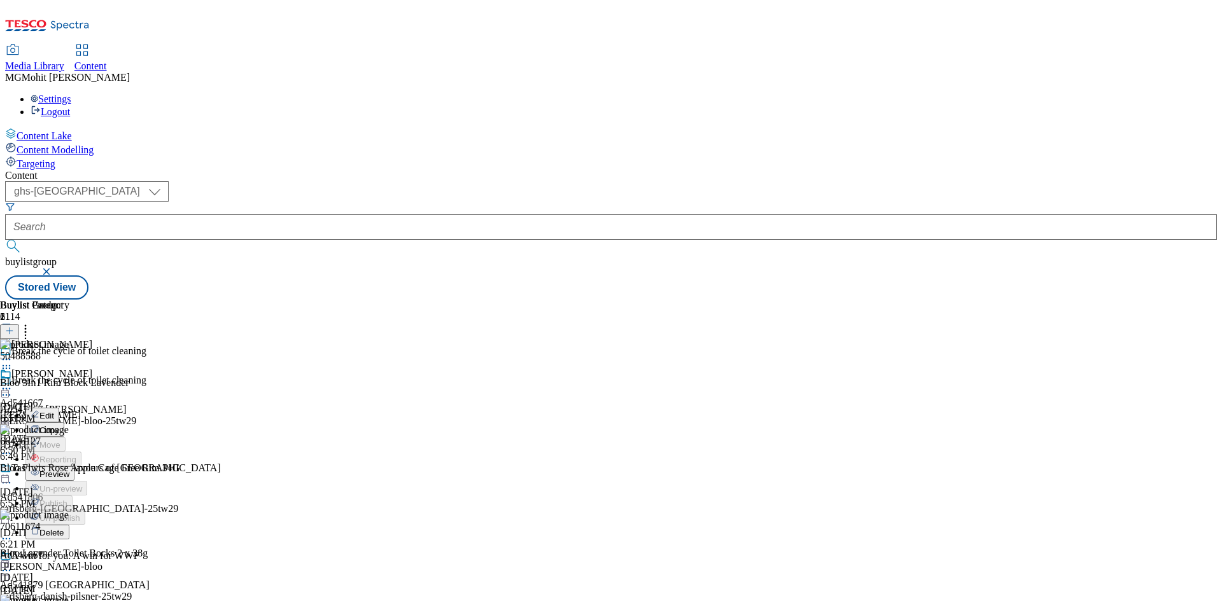
click at [54, 411] on span "Edit" at bounding box center [46, 416] width 15 height 10
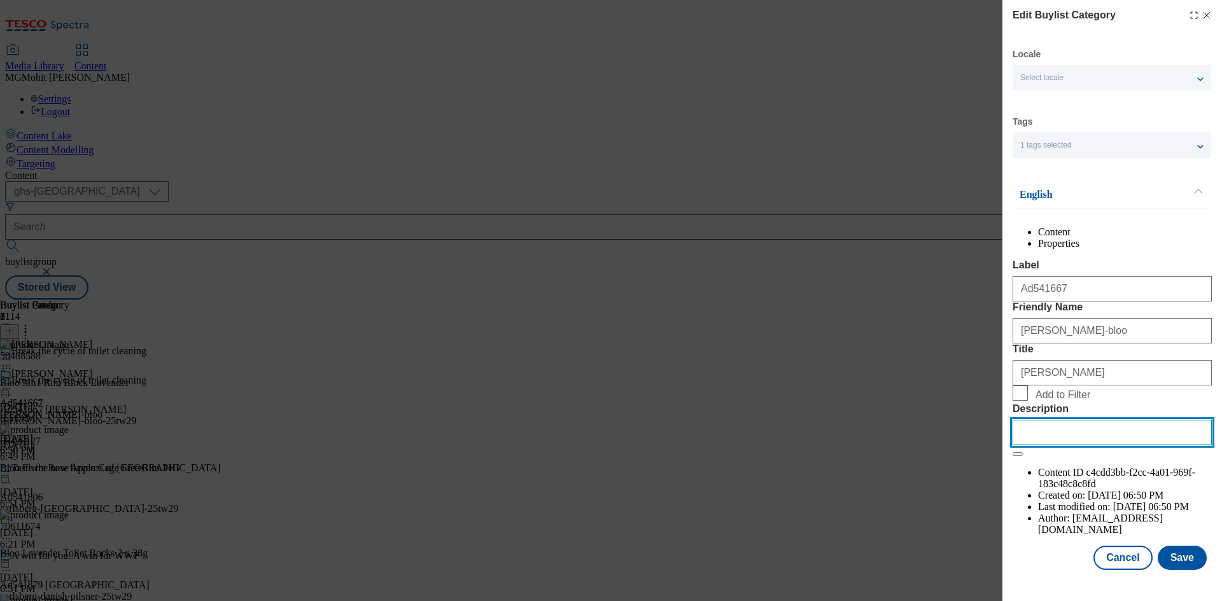
click at [1039, 446] on input "Description" at bounding box center [1112, 432] width 199 height 25
paste input "Bloo 3In1 Rim Block Lavender"
type input "Bloo 3In1 Rim Block Lavender"
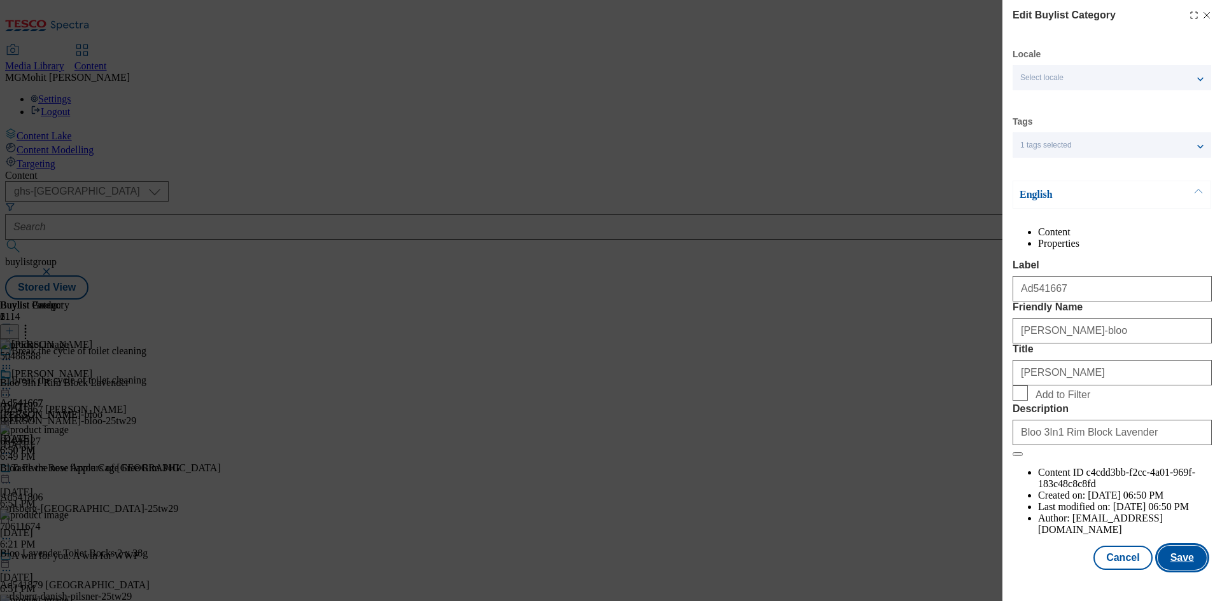
click at [1172, 566] on button "Save" at bounding box center [1182, 558] width 49 height 24
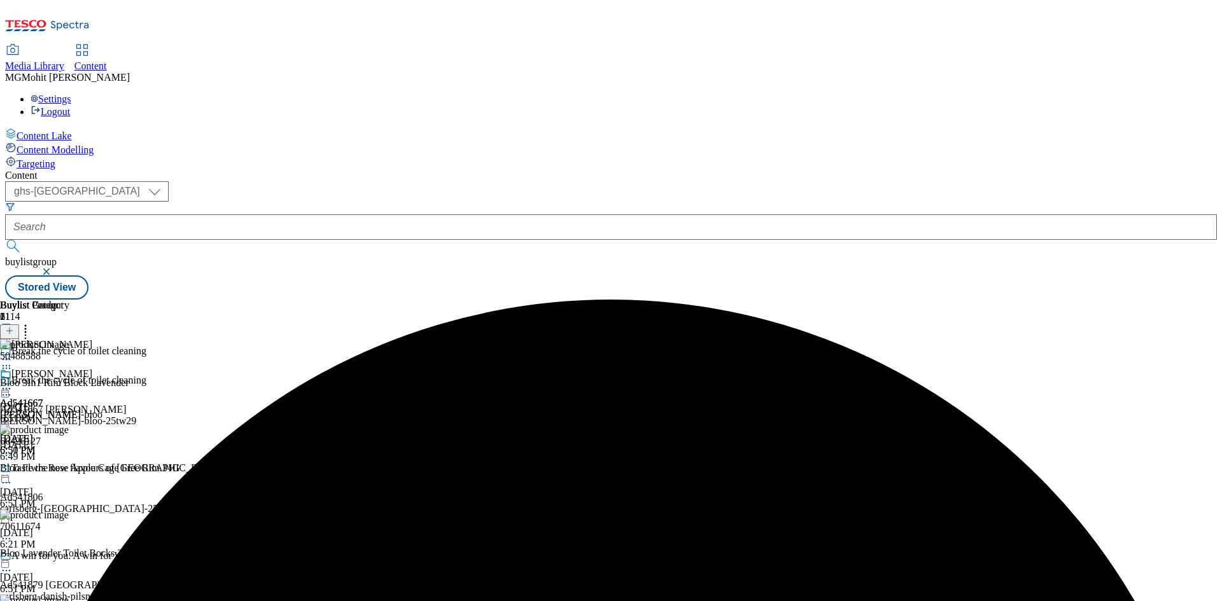
click at [13, 383] on icon at bounding box center [6, 389] width 13 height 13
click at [59, 408] on button "Edit" at bounding box center [42, 415] width 34 height 15
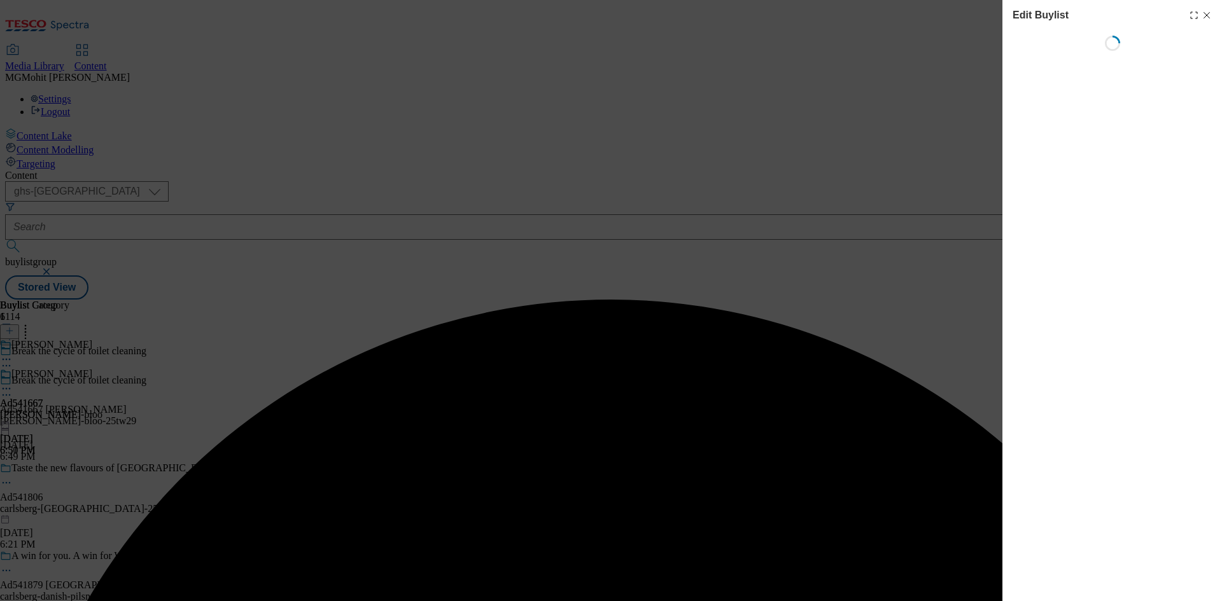
select select "tactical"
select select "supplier funded short term 1-3 weeks"
select select "dunnhumby"
select select "Banner"
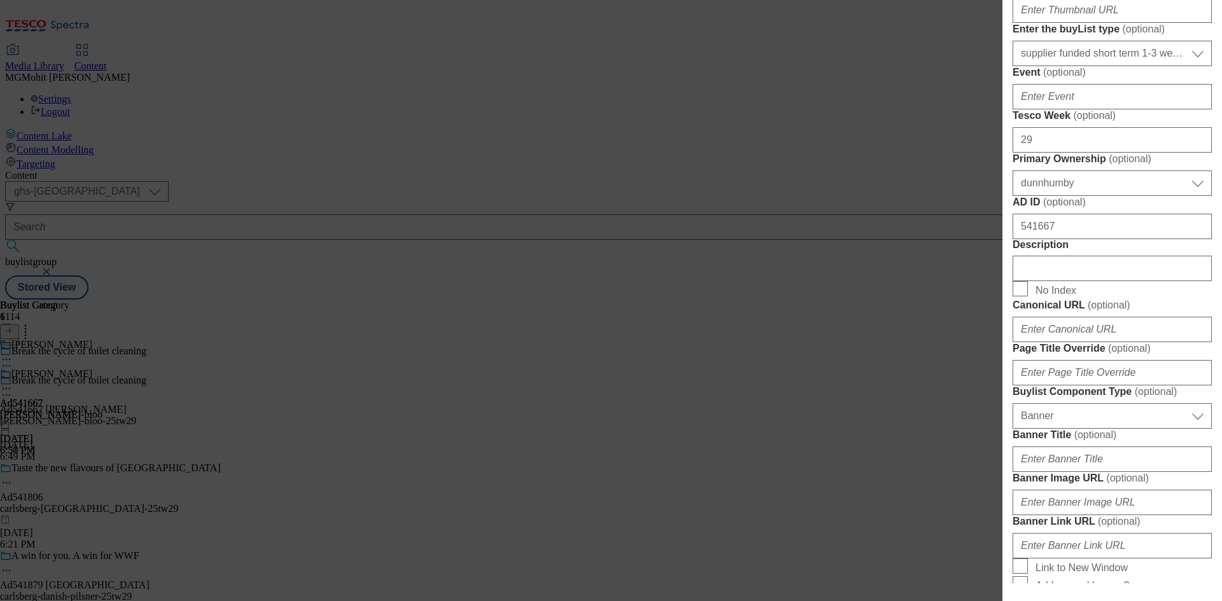
scroll to position [509, 0]
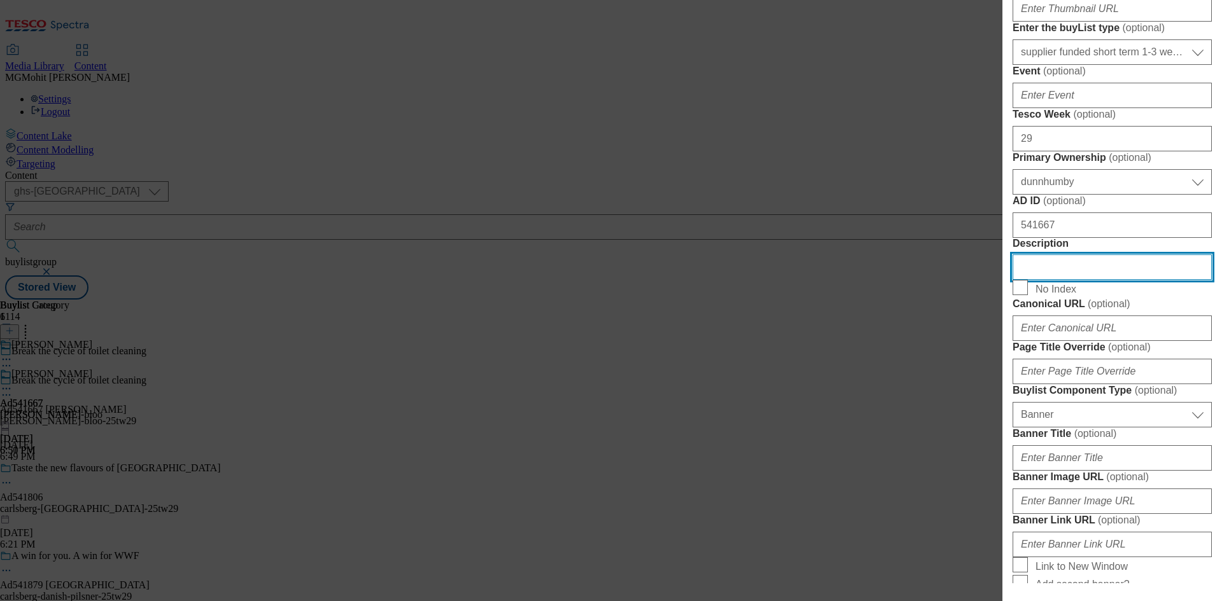
click at [1053, 280] on input "Description" at bounding box center [1112, 267] width 199 height 25
paste input "Bloo 3In1 Rim Block Lavender"
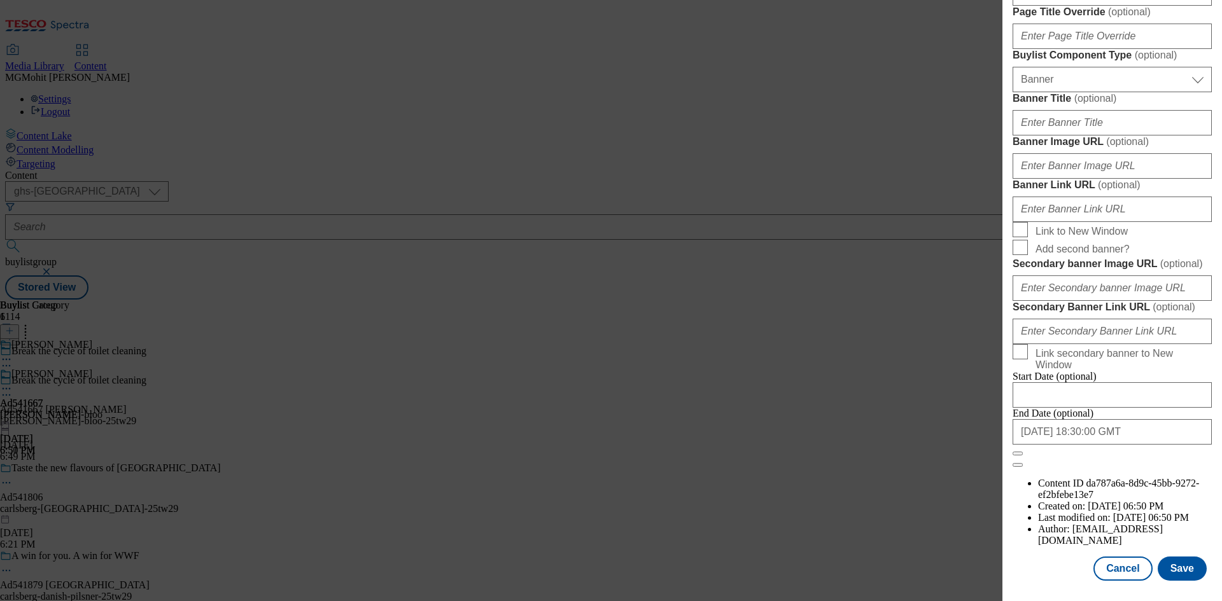
scroll to position [1318, 0]
type input "Bloo 3In1 Rim Block Lavender"
click at [1168, 566] on button "Save" at bounding box center [1182, 569] width 49 height 24
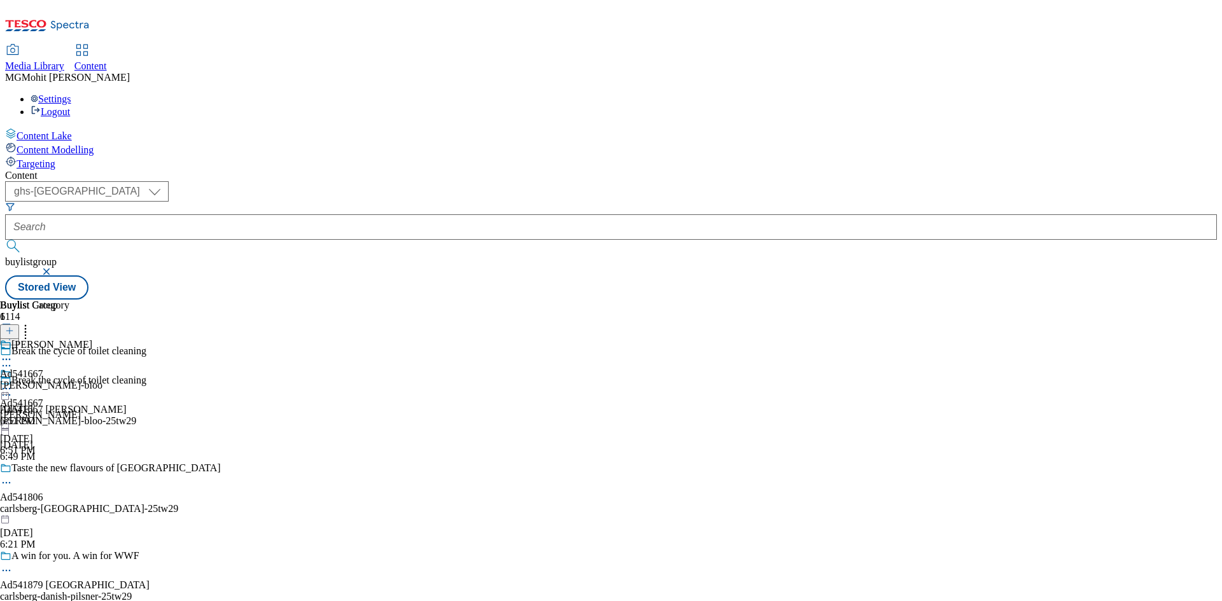
click at [13, 389] on icon at bounding box center [6, 395] width 13 height 13
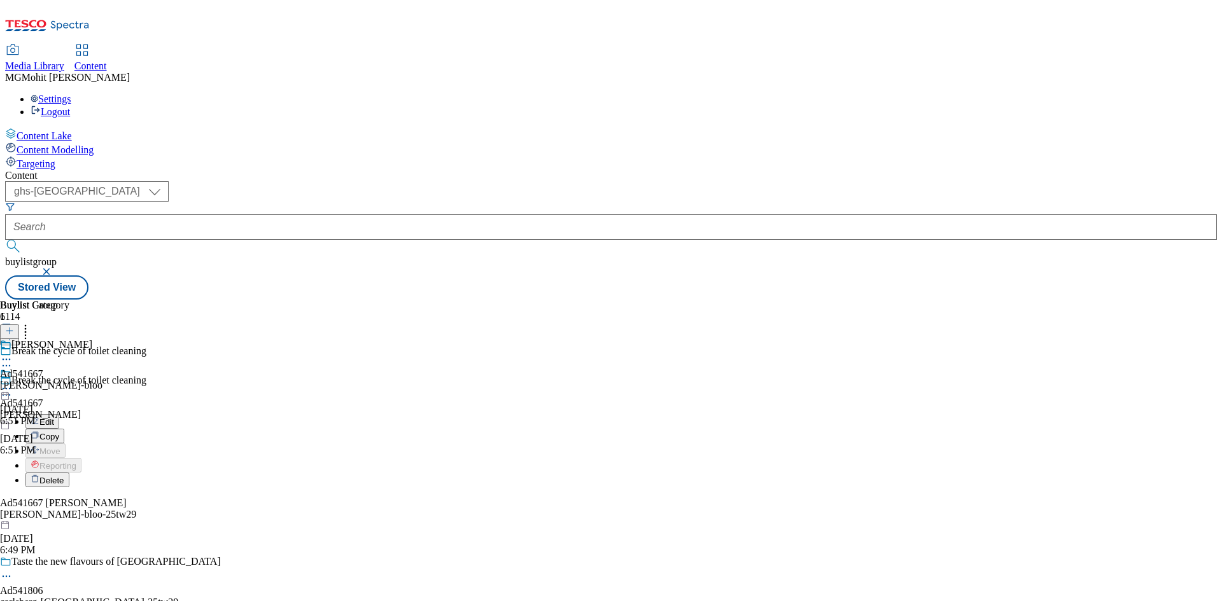
click at [54, 418] on span "Edit" at bounding box center [46, 423] width 15 height 10
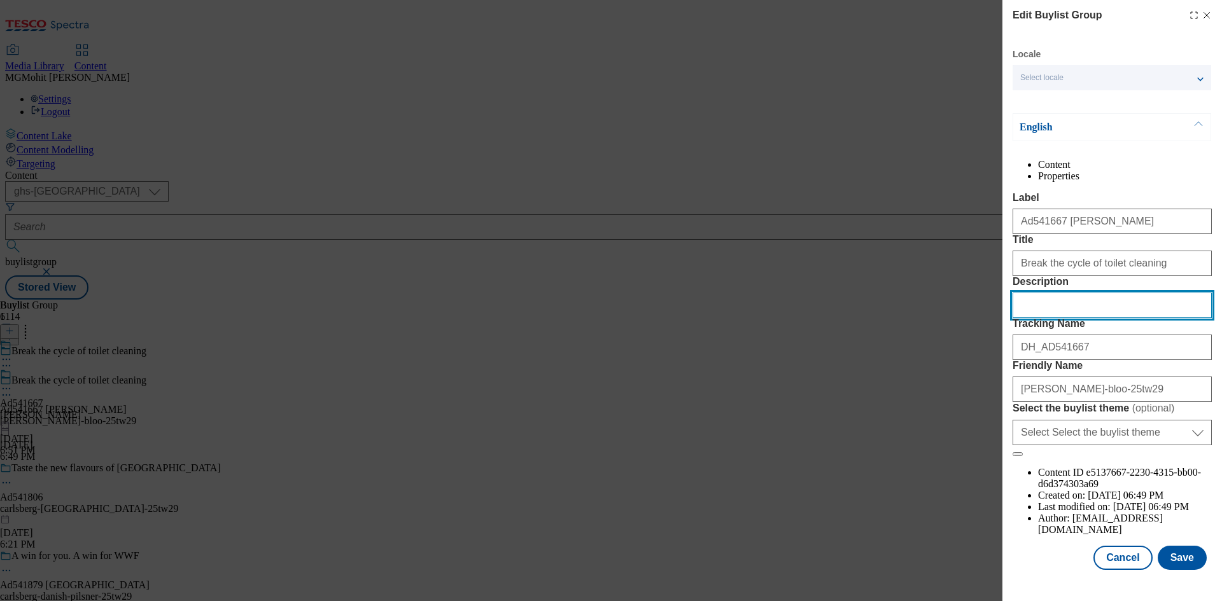
click at [1036, 318] on input "Description" at bounding box center [1112, 305] width 199 height 25
paste input "Bloo 3In1 Rim Block Lavender"
type input "Bloo 3In1 Rim Block Lavender"
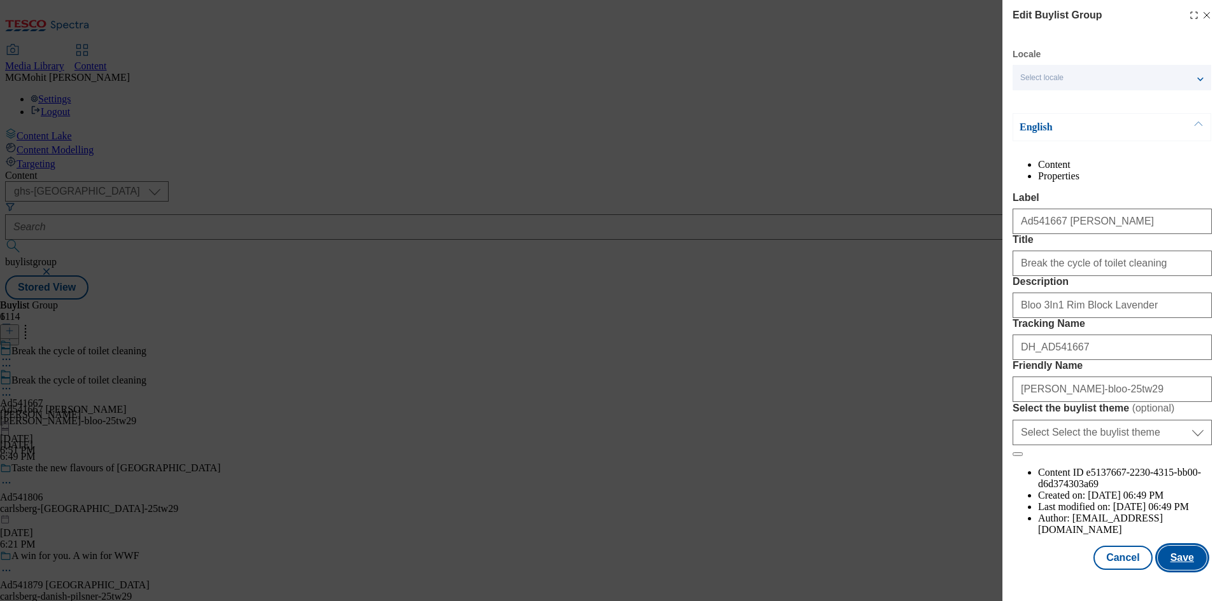
click at [1162, 563] on button "Save" at bounding box center [1182, 558] width 49 height 24
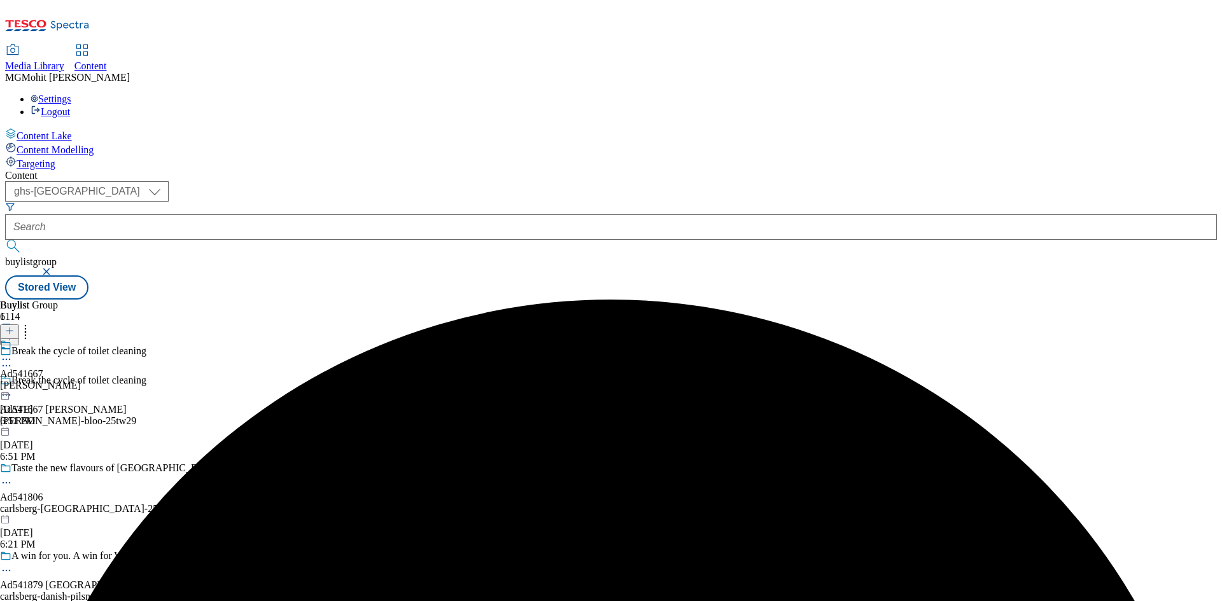
click at [13, 353] on icon at bounding box center [6, 359] width 13 height 13
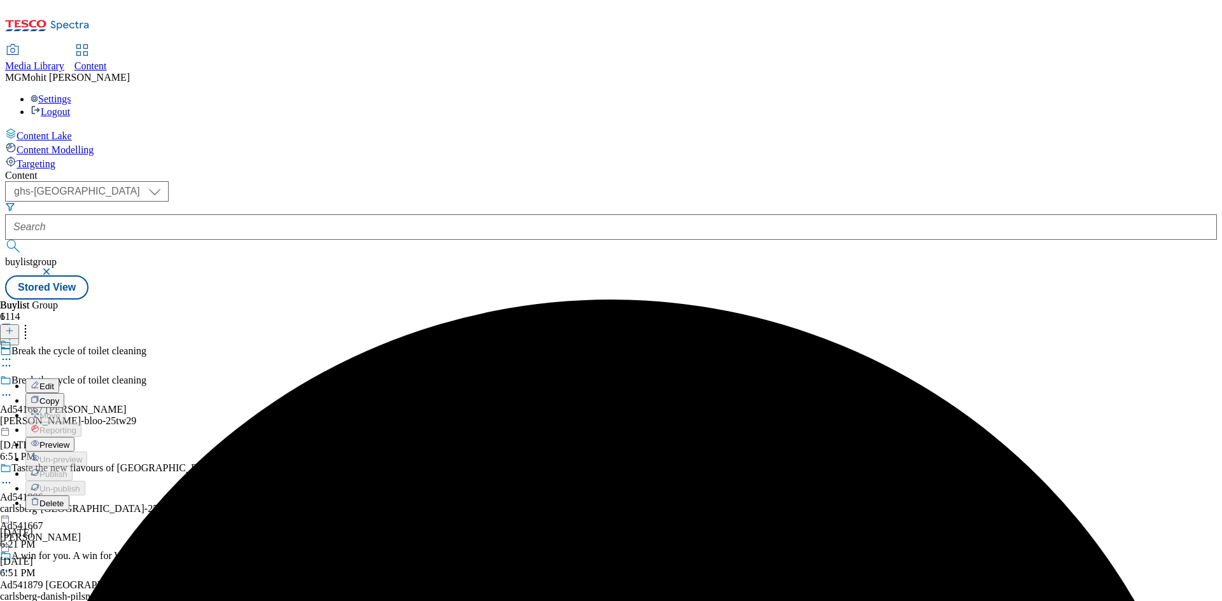
click at [69, 440] on span "Preview" at bounding box center [54, 445] width 30 height 10
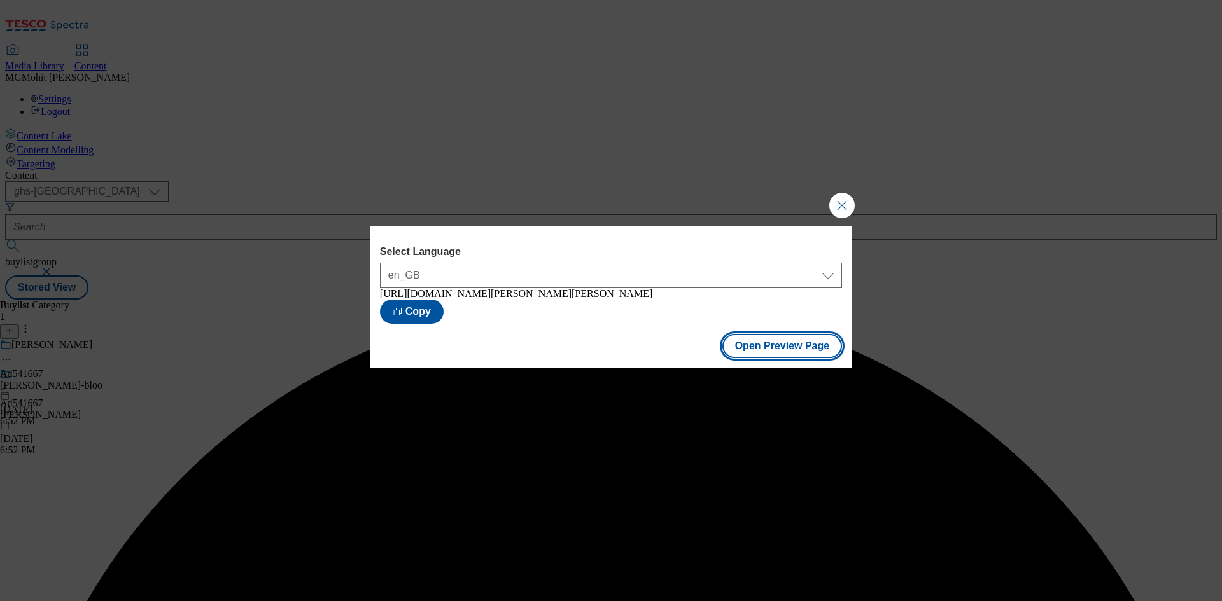
click at [761, 348] on button "Open Preview Page" at bounding box center [782, 346] width 120 height 24
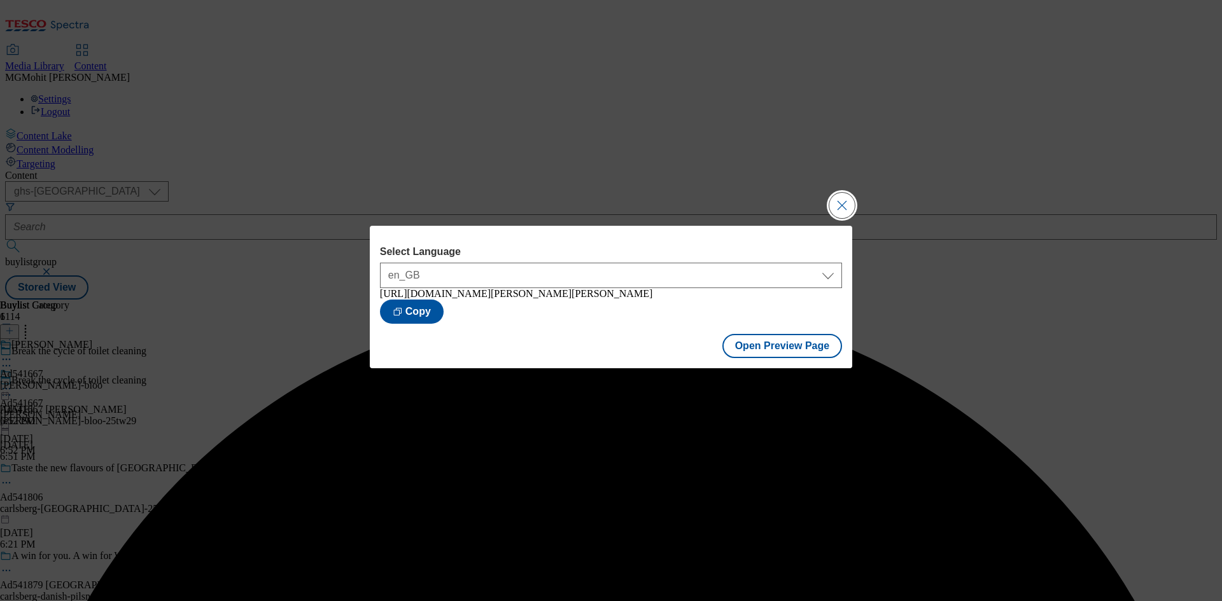
click at [836, 199] on button "Close Modal" at bounding box center [841, 205] width 25 height 25
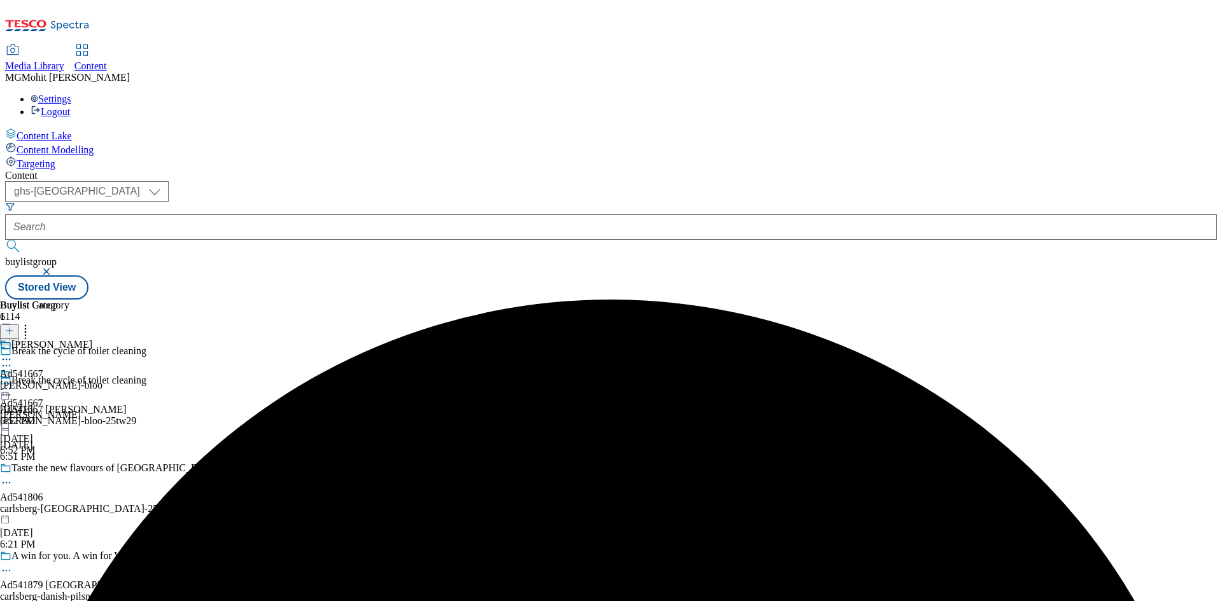
click at [13, 383] on icon at bounding box center [6, 389] width 13 height 13
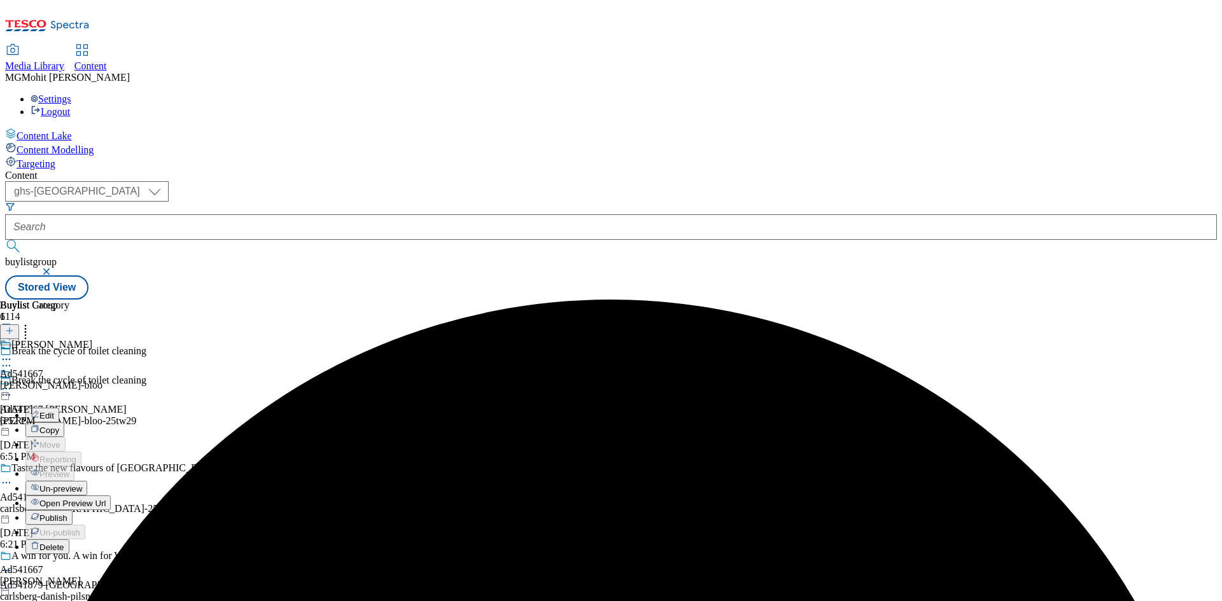
click at [67, 514] on span "Publish" at bounding box center [53, 519] width 28 height 10
